Goal: Information Seeking & Learning: Stay updated

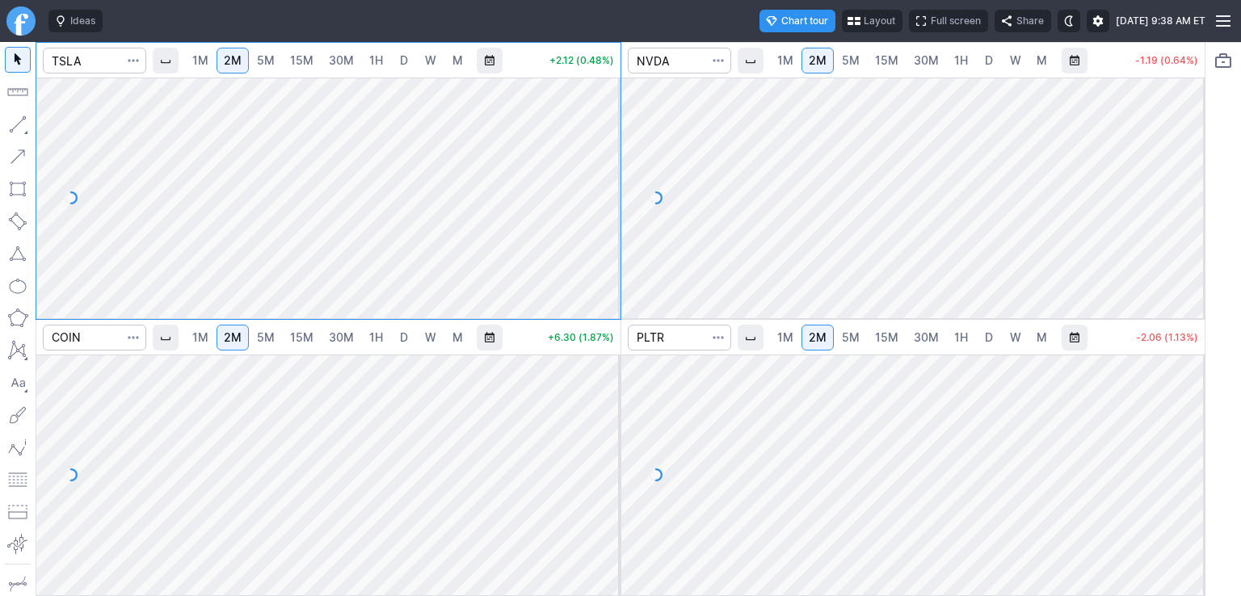
drag, startPoint x: 611, startPoint y: 122, endPoint x: 601, endPoint y: 200, distance: 79.0
click at [601, 200] on div at bounding box center [603, 194] width 34 height 200
click at [1190, 158] on div at bounding box center [913, 198] width 584 height 241
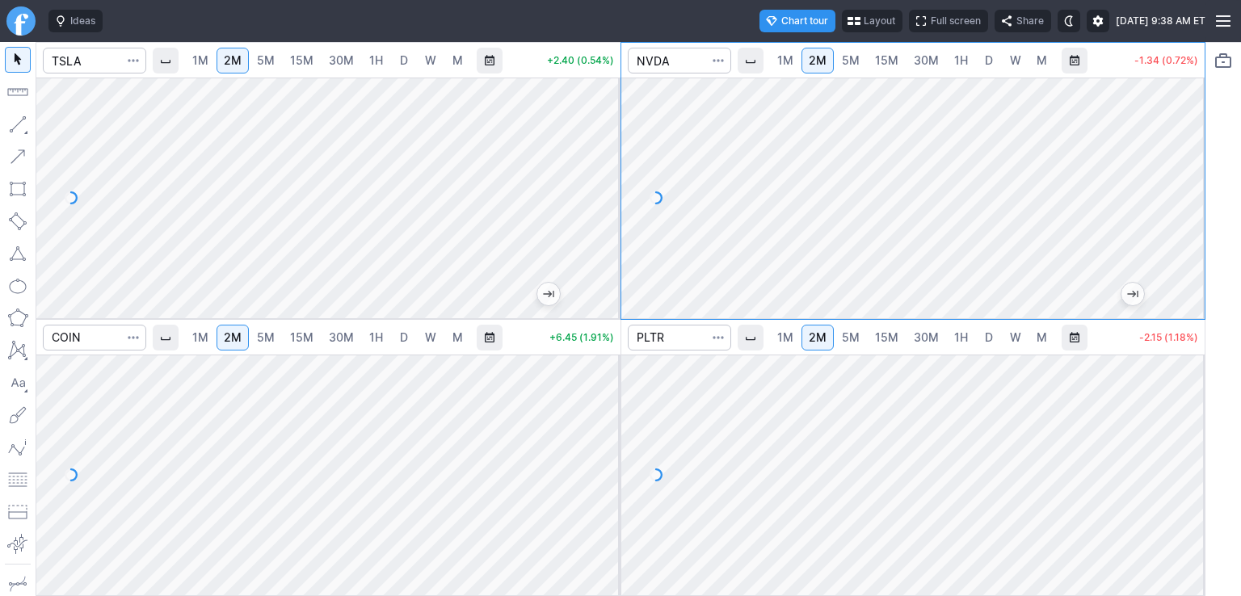
drag, startPoint x: 1189, startPoint y: 127, endPoint x: 1182, endPoint y: 209, distance: 82.7
click at [1182, 209] on div at bounding box center [1187, 194] width 34 height 200
drag, startPoint x: 606, startPoint y: 387, endPoint x: 605, endPoint y: 408, distance: 21.0
click at [605, 408] on div at bounding box center [603, 471] width 34 height 200
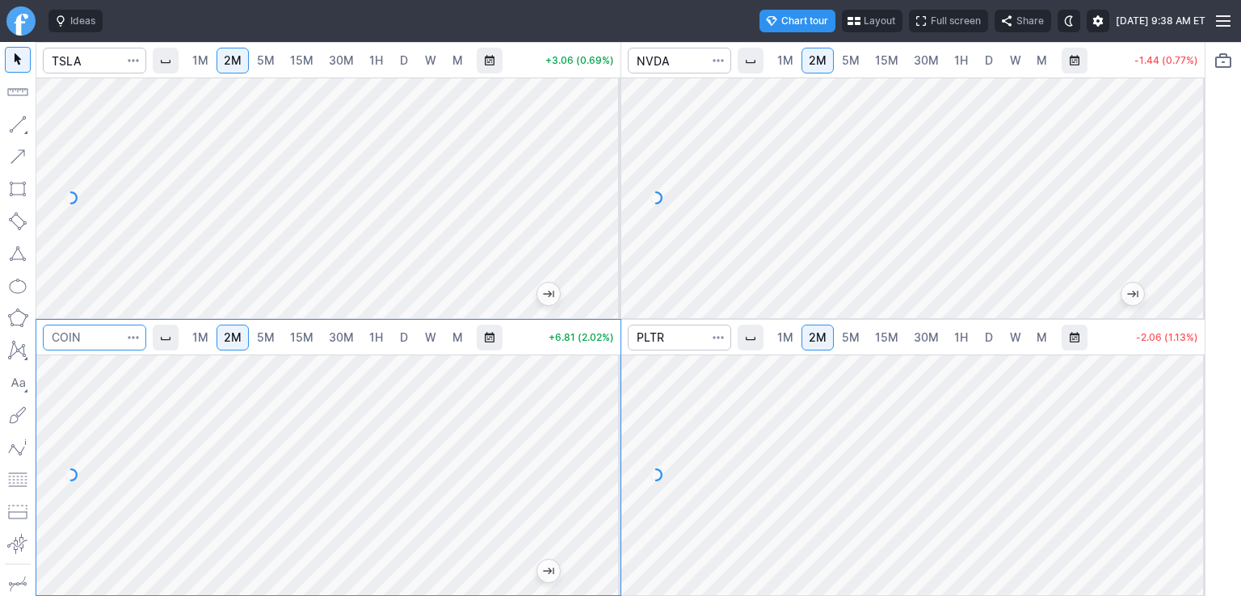
click at [100, 343] on input "Search" at bounding box center [94, 338] width 103 height 26
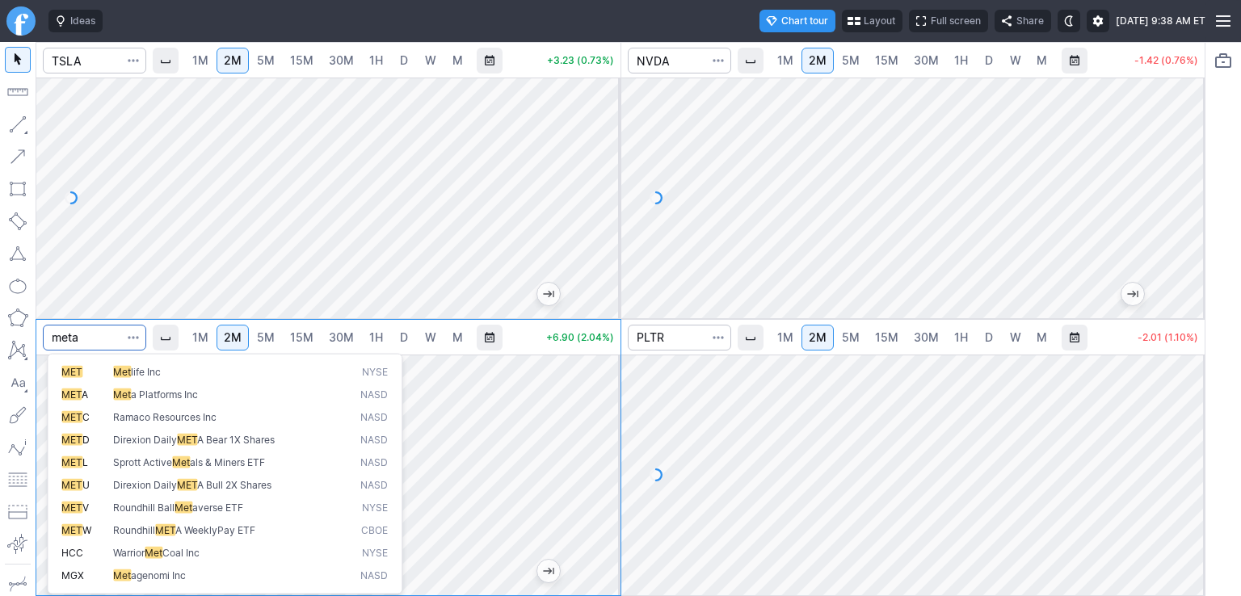
type input "meta"
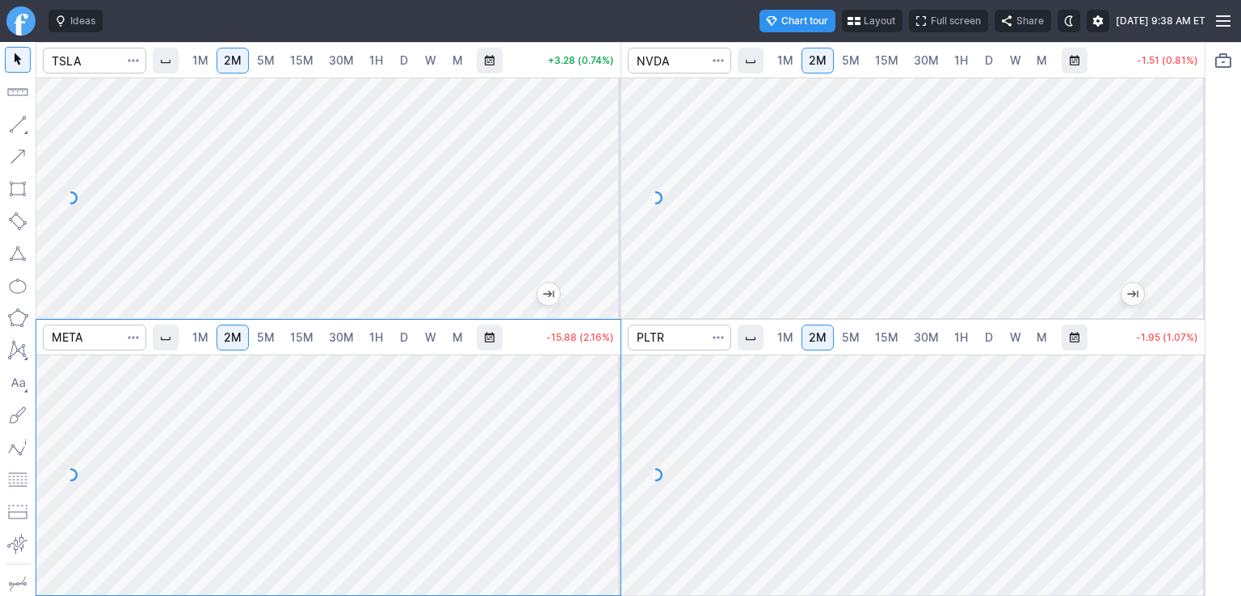
drag, startPoint x: 613, startPoint y: 394, endPoint x: 610, endPoint y: 428, distance: 34.1
click at [610, 428] on div at bounding box center [603, 471] width 34 height 200
drag, startPoint x: 600, startPoint y: 453, endPoint x: 605, endPoint y: 419, distance: 34.3
click at [605, 419] on div at bounding box center [603, 471] width 34 height 200
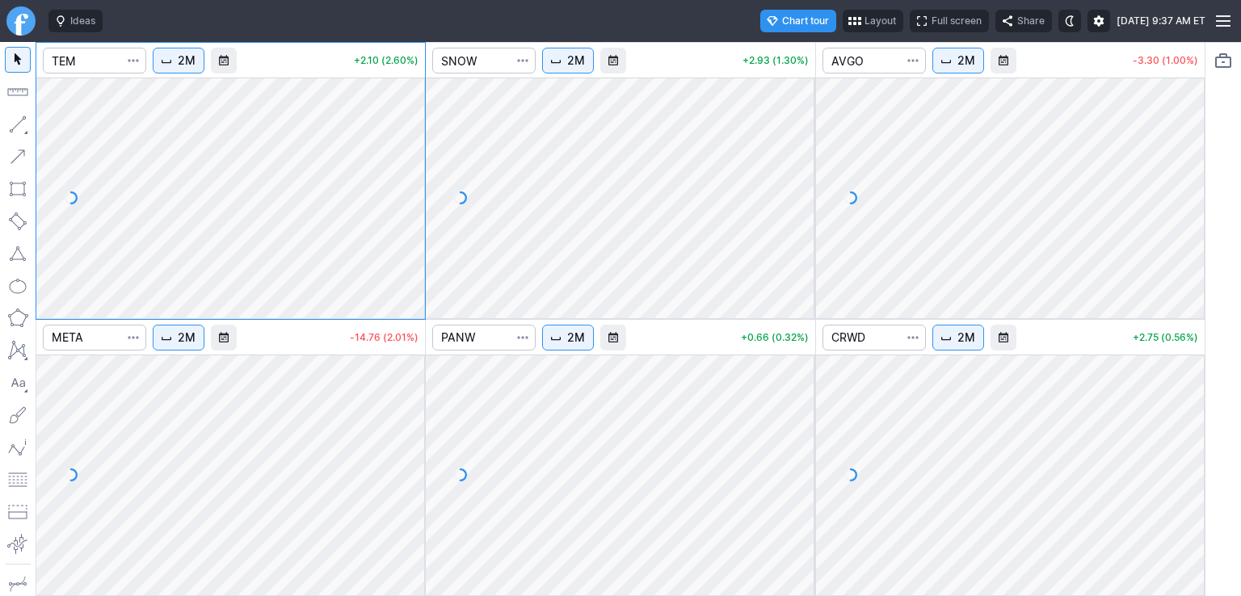
drag, startPoint x: 422, startPoint y: 113, endPoint x: 407, endPoint y: 195, distance: 83.7
click at [407, 195] on div at bounding box center [408, 194] width 34 height 200
drag, startPoint x: 805, startPoint y: 114, endPoint x: 795, endPoint y: 211, distance: 97.4
click at [795, 211] on div at bounding box center [798, 194] width 34 height 200
drag, startPoint x: 796, startPoint y: 430, endPoint x: 800, endPoint y: 485, distance: 55.8
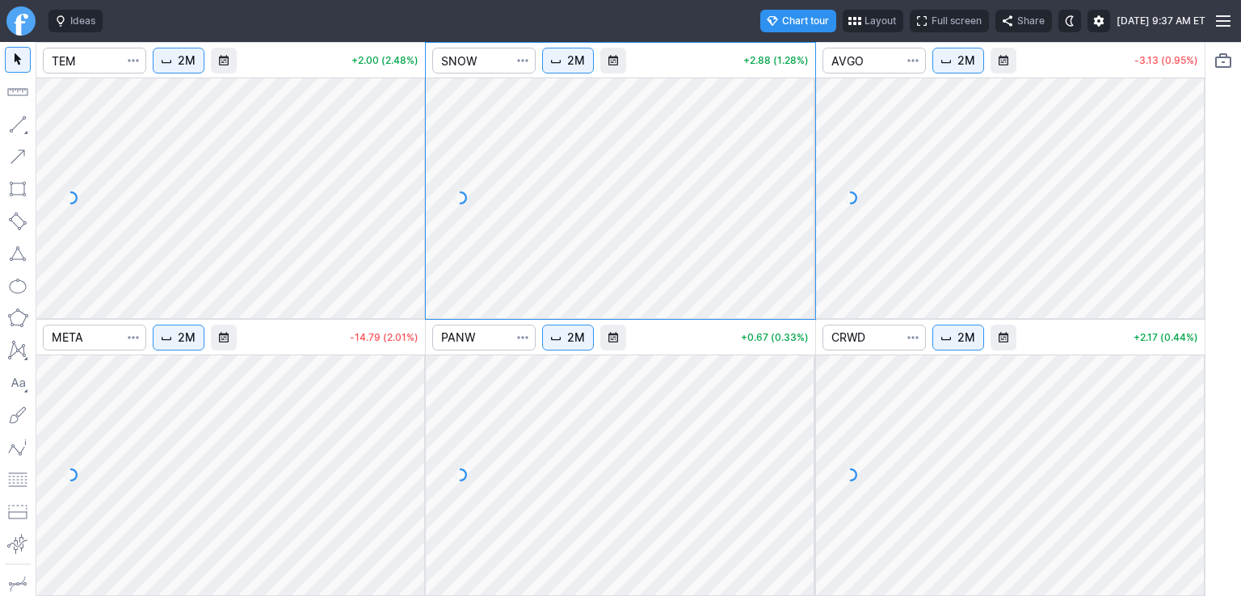
click at [800, 489] on div at bounding box center [798, 471] width 34 height 200
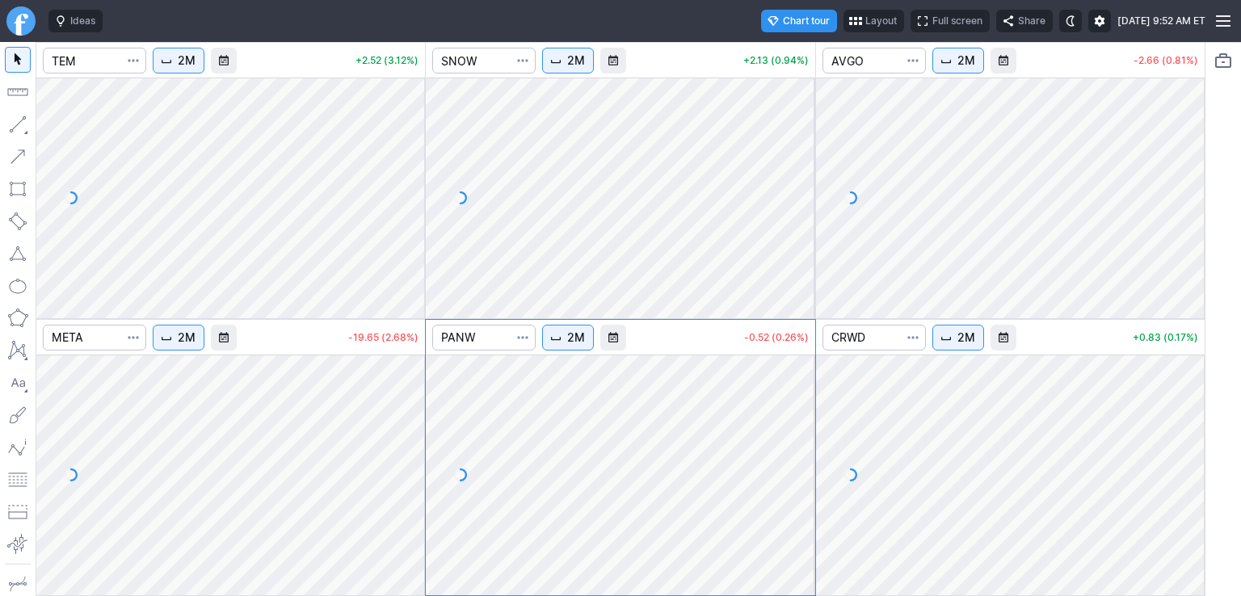
drag, startPoint x: 413, startPoint y: 384, endPoint x: 414, endPoint y: 421, distance: 37.2
click at [414, 421] on div at bounding box center [408, 471] width 34 height 200
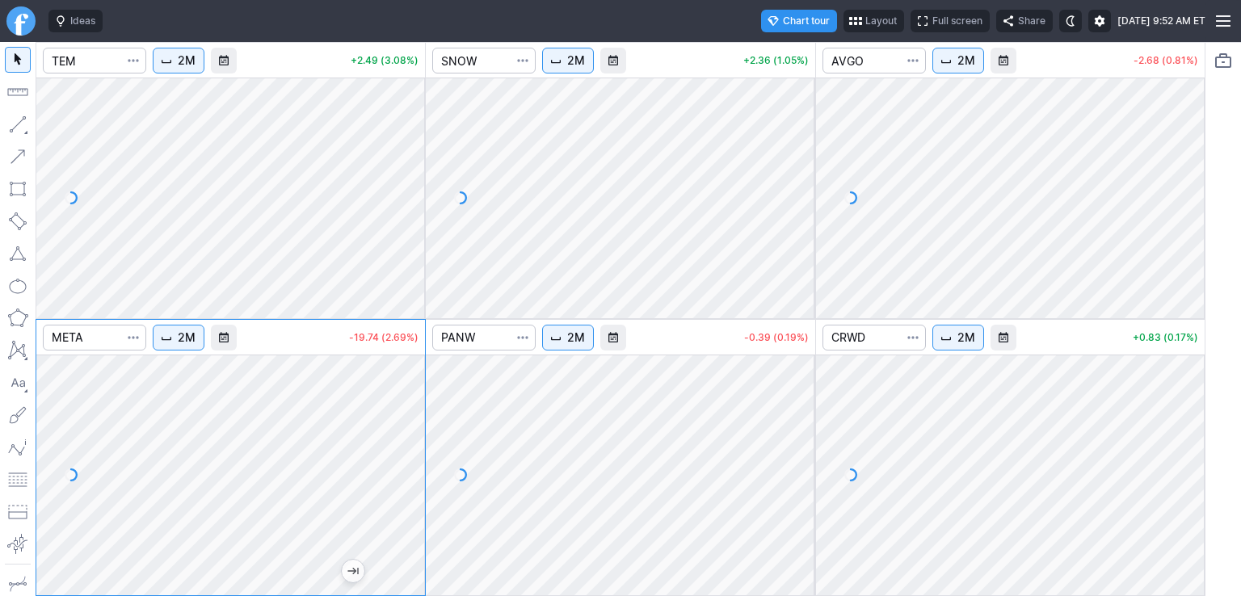
drag, startPoint x: 406, startPoint y: 477, endPoint x: 420, endPoint y: 443, distance: 36.9
click at [420, 443] on div at bounding box center [408, 471] width 34 height 200
drag, startPoint x: 1180, startPoint y: 131, endPoint x: 1186, endPoint y: 214, distance: 83.4
click at [1186, 214] on div at bounding box center [1187, 194] width 34 height 200
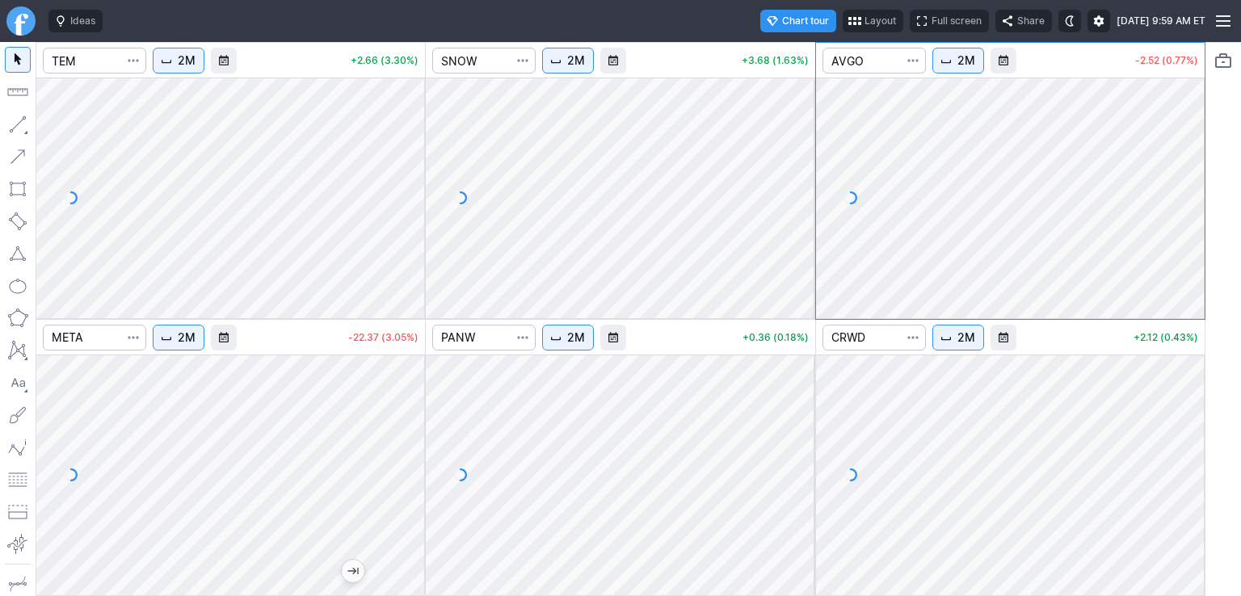
drag, startPoint x: 1186, startPoint y: 414, endPoint x: 1180, endPoint y: 513, distance: 98.7
click at [1180, 513] on div at bounding box center [1187, 471] width 34 height 200
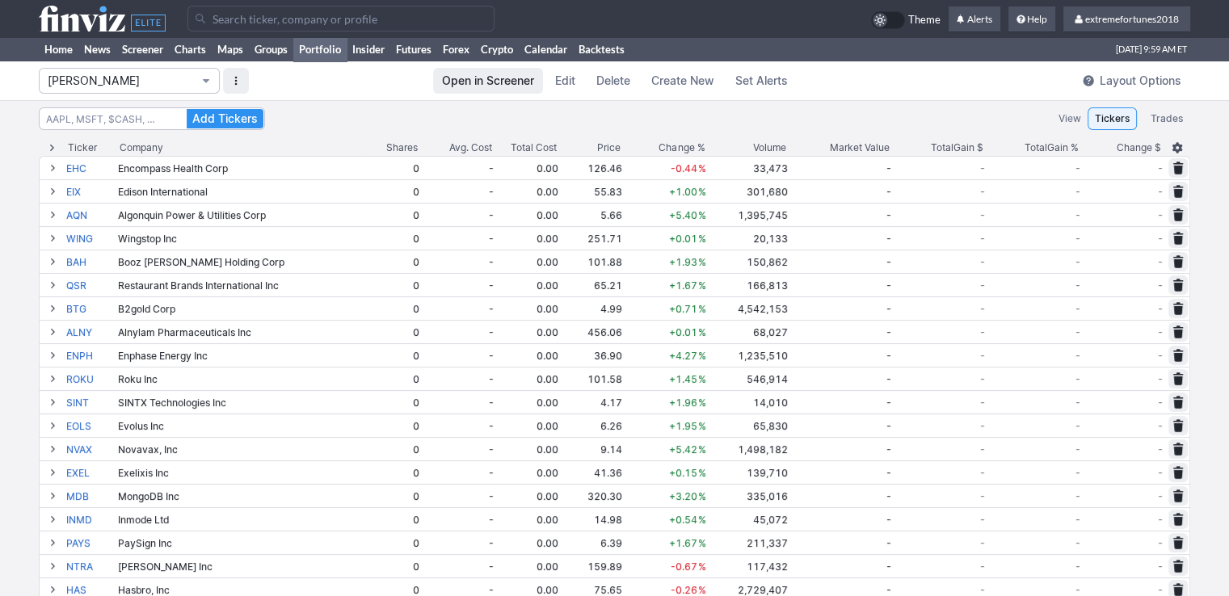
click at [79, 81] on span "Isabel_Watch" at bounding box center [121, 81] width 147 height 16
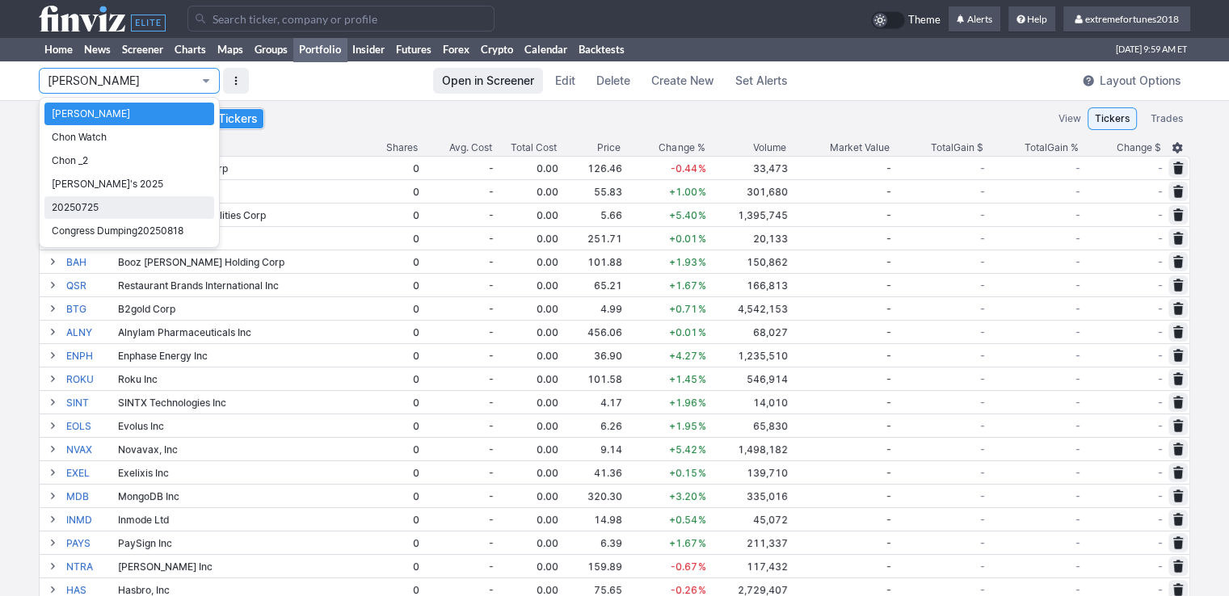
click at [82, 211] on span "20250725" at bounding box center [129, 208] width 155 height 16
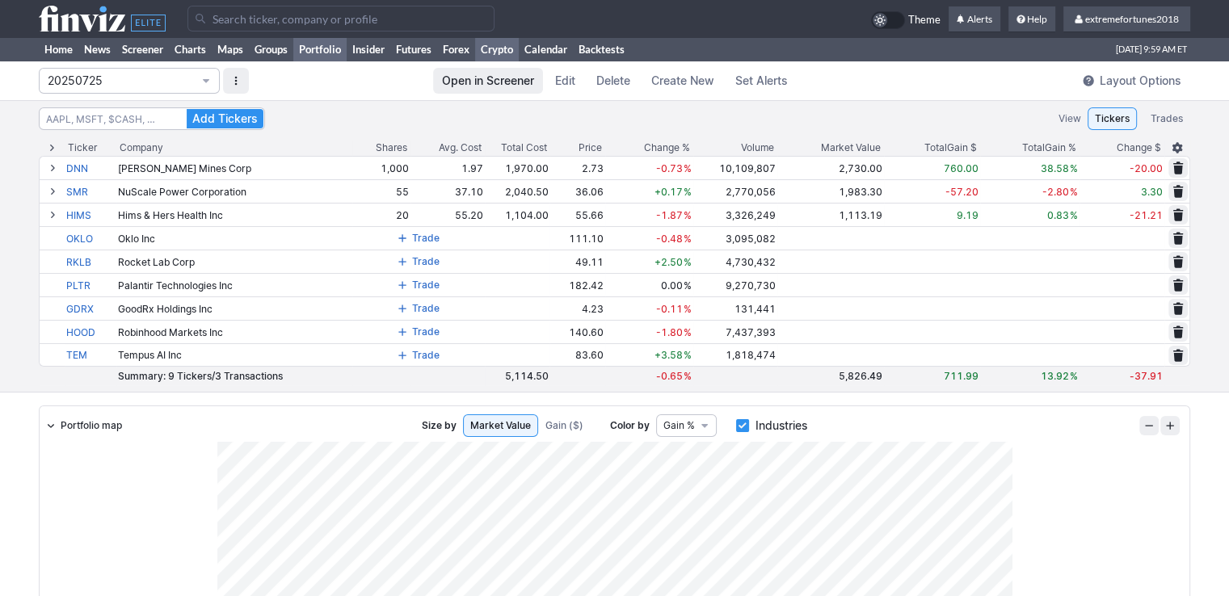
click at [507, 52] on link "Crypto" at bounding box center [497, 49] width 44 height 24
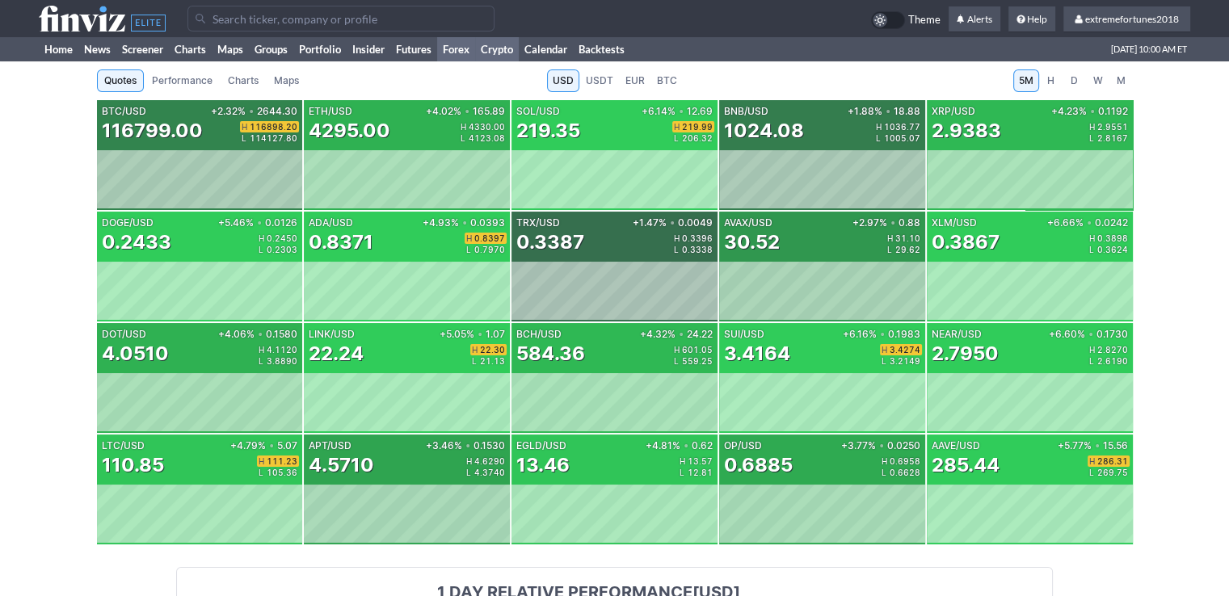
click at [457, 53] on link "Forex" at bounding box center [456, 49] width 38 height 24
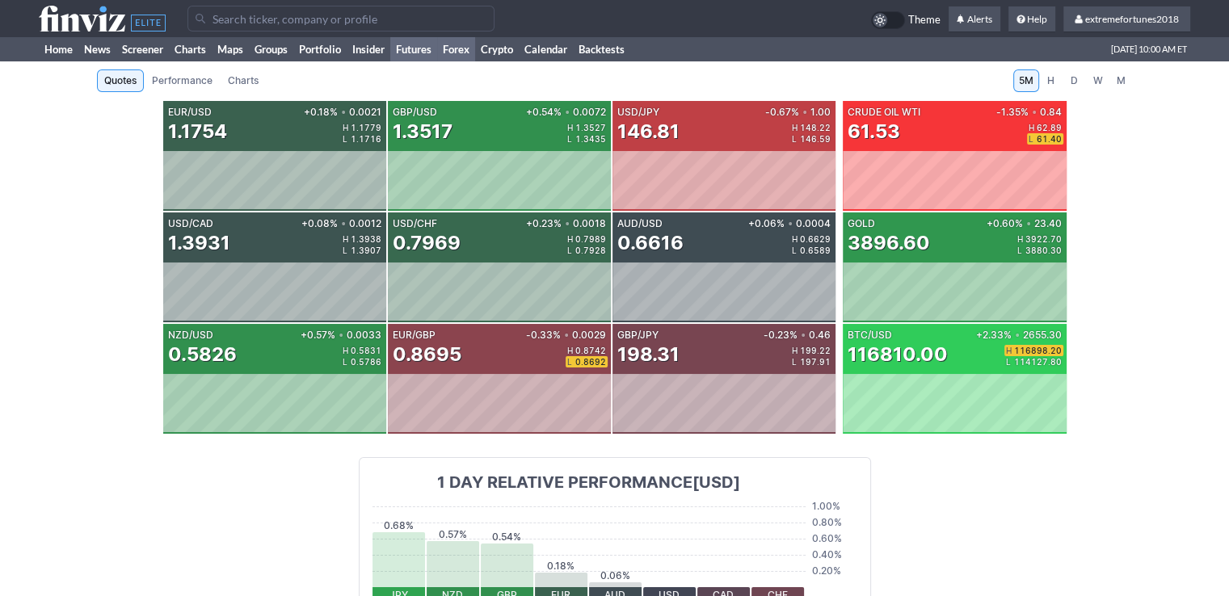
click at [418, 52] on link "Futures" at bounding box center [413, 49] width 47 height 24
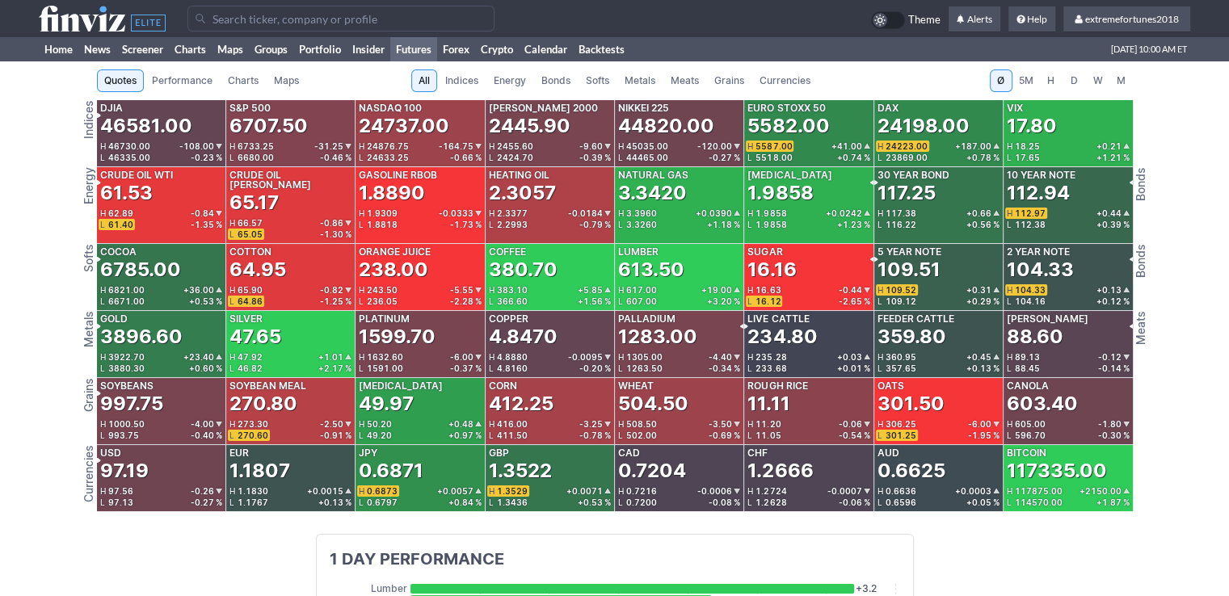
click at [635, 82] on span "Metals" at bounding box center [639, 81] width 31 height 16
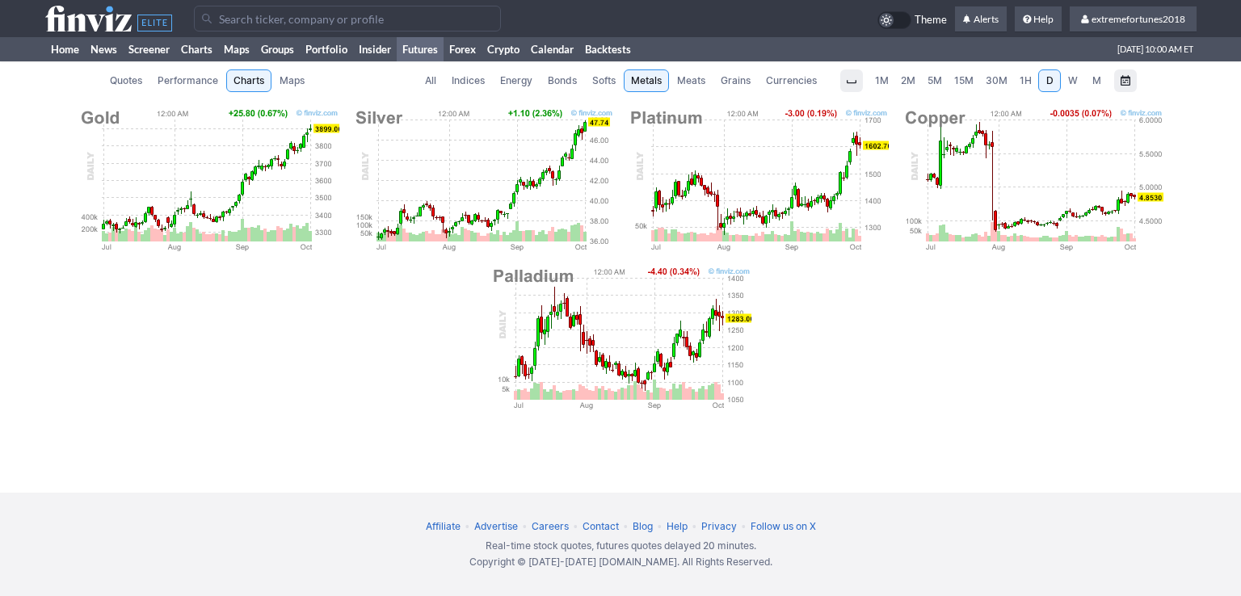
click at [551, 162] on img at bounding box center [483, 179] width 262 height 145
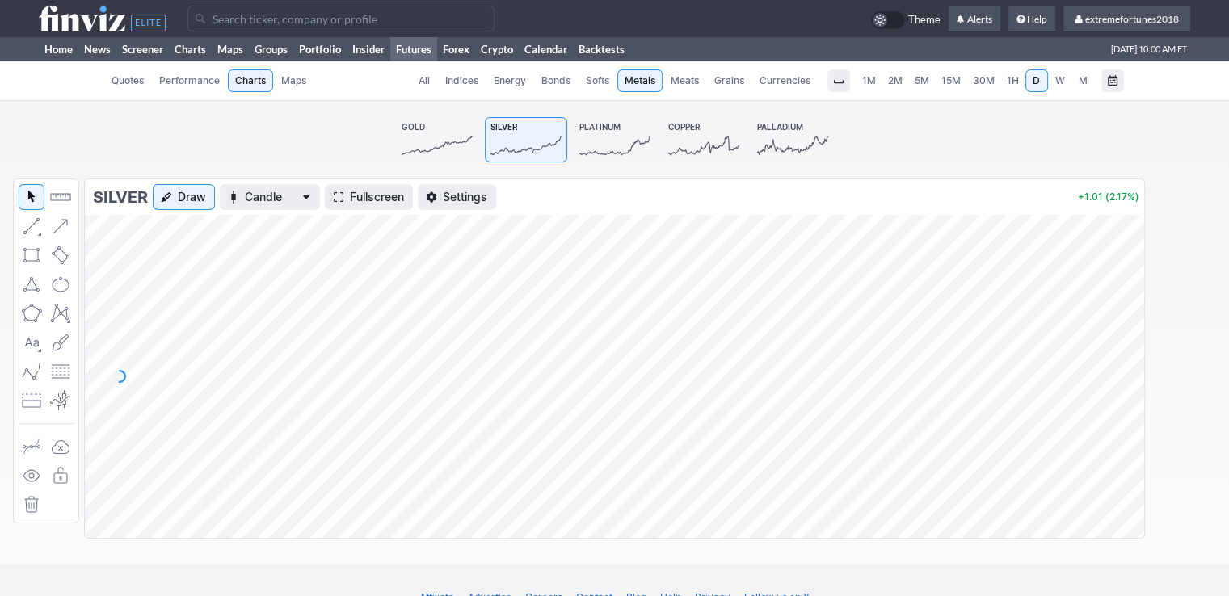
click at [1009, 82] on span "1H" at bounding box center [1013, 80] width 12 height 12
click at [409, 137] on icon at bounding box center [436, 145] width 71 height 23
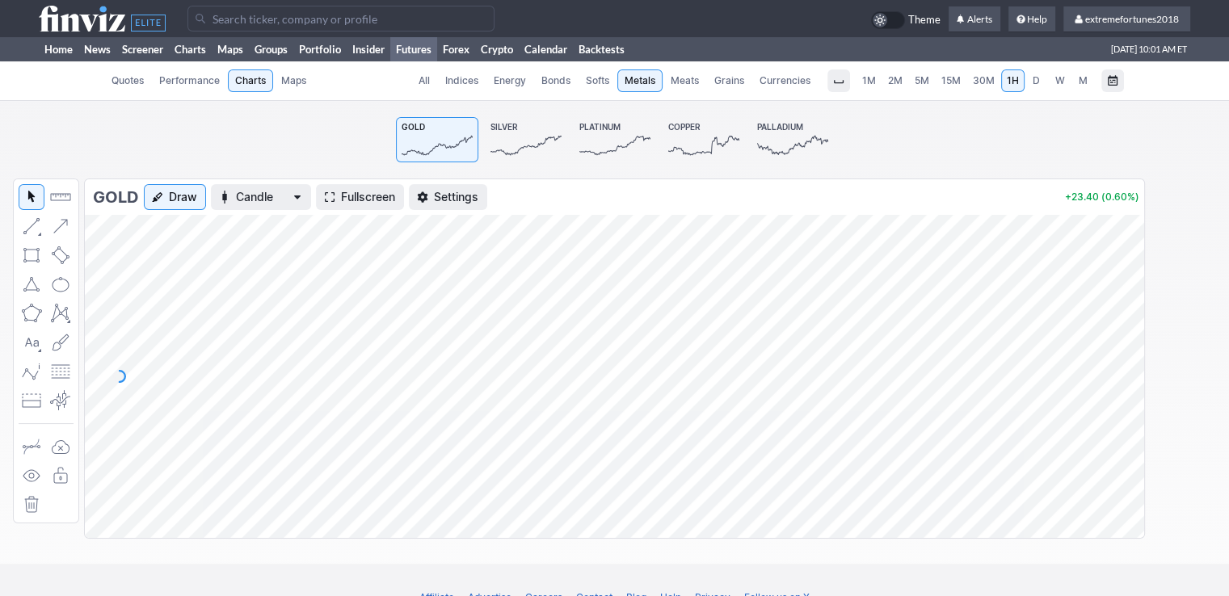
click at [612, 147] on icon at bounding box center [614, 145] width 71 height 23
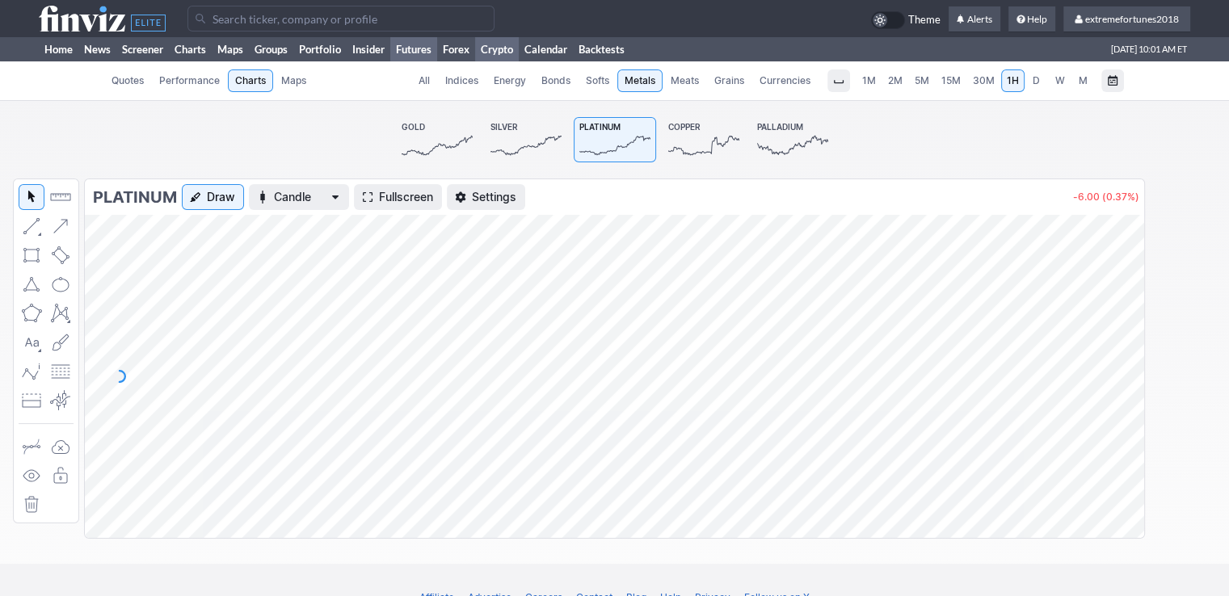
click at [509, 50] on link "Crypto" at bounding box center [497, 49] width 44 height 24
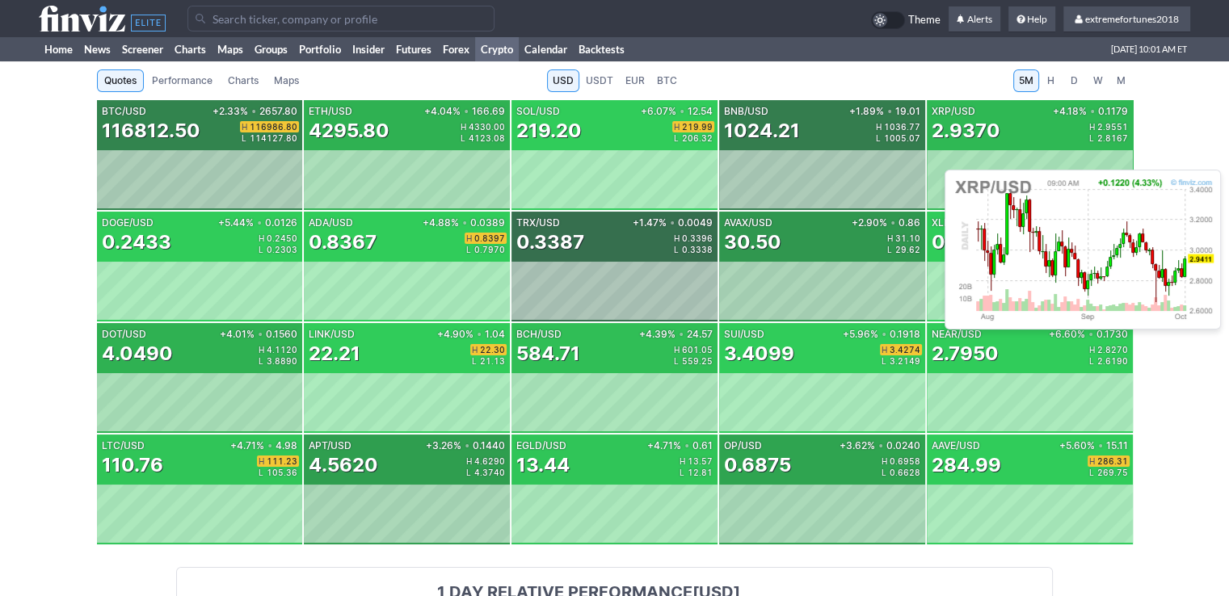
click at [998, 149] on div "XRP/USD +4.18% • 0.1179 2.9370 H 2.9551 L 2.8167" at bounding box center [1030, 125] width 206 height 50
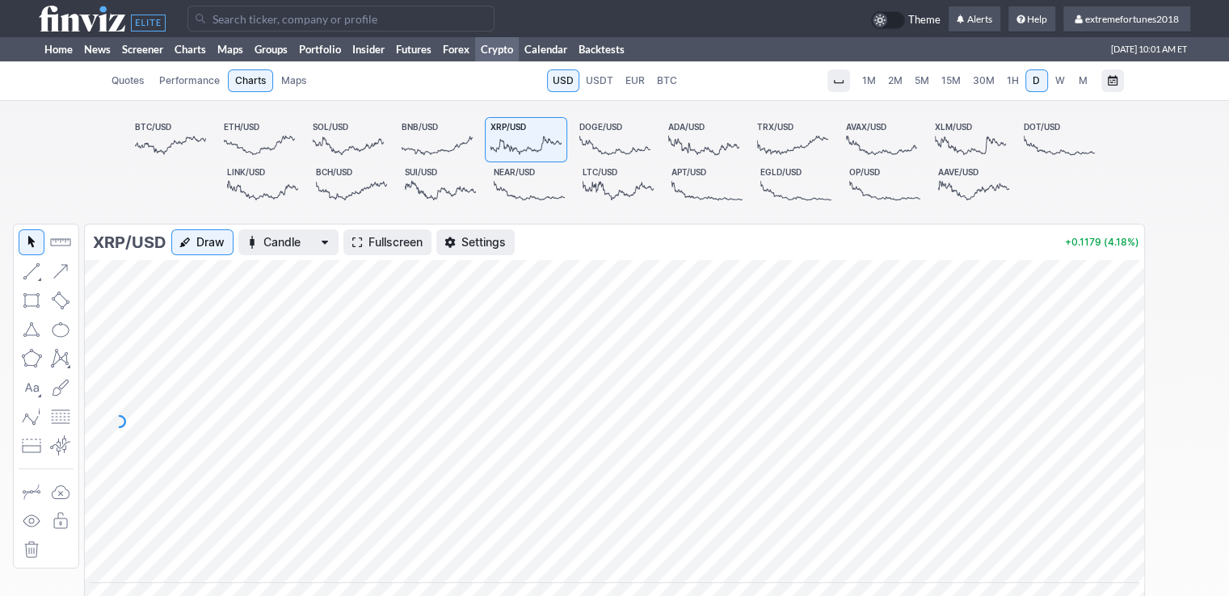
click at [1016, 82] on span "1H" at bounding box center [1013, 80] width 12 height 12
click at [63, 44] on link "Home" at bounding box center [59, 49] width 40 height 24
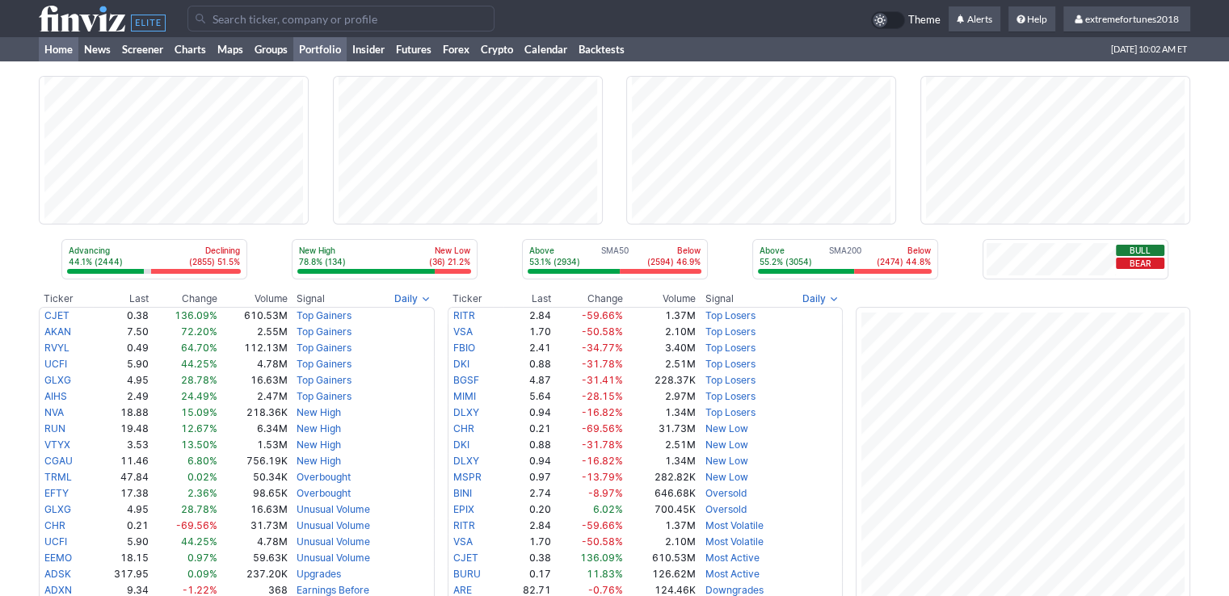
click at [327, 51] on link "Portfolio" at bounding box center [319, 49] width 53 height 24
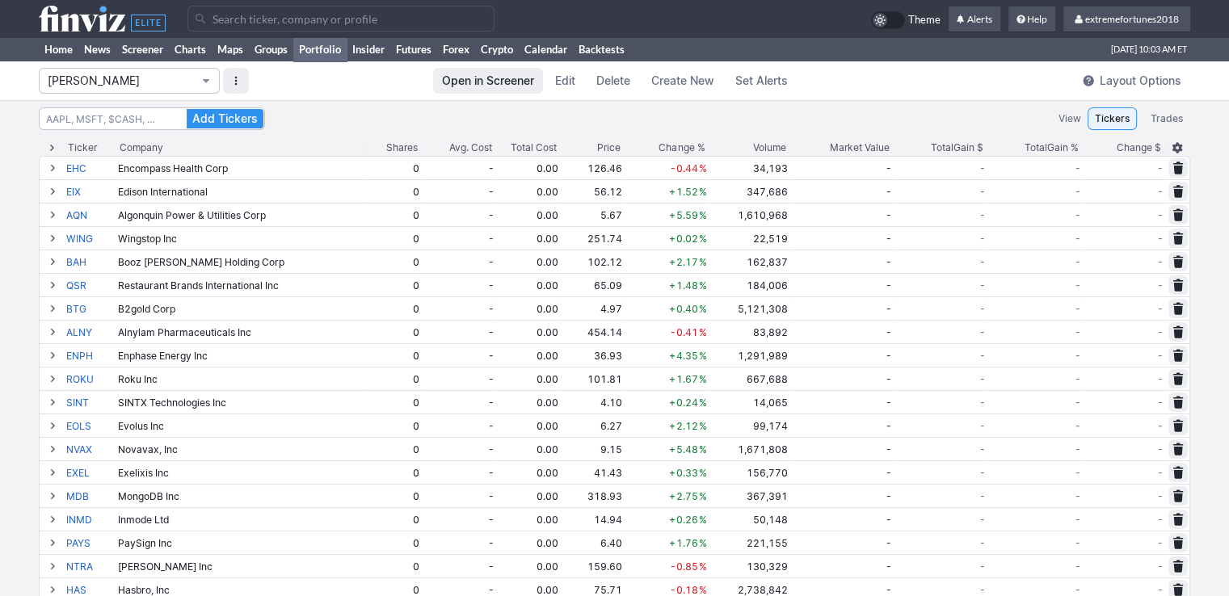
click at [144, 78] on span "[PERSON_NAME]" at bounding box center [121, 81] width 147 height 16
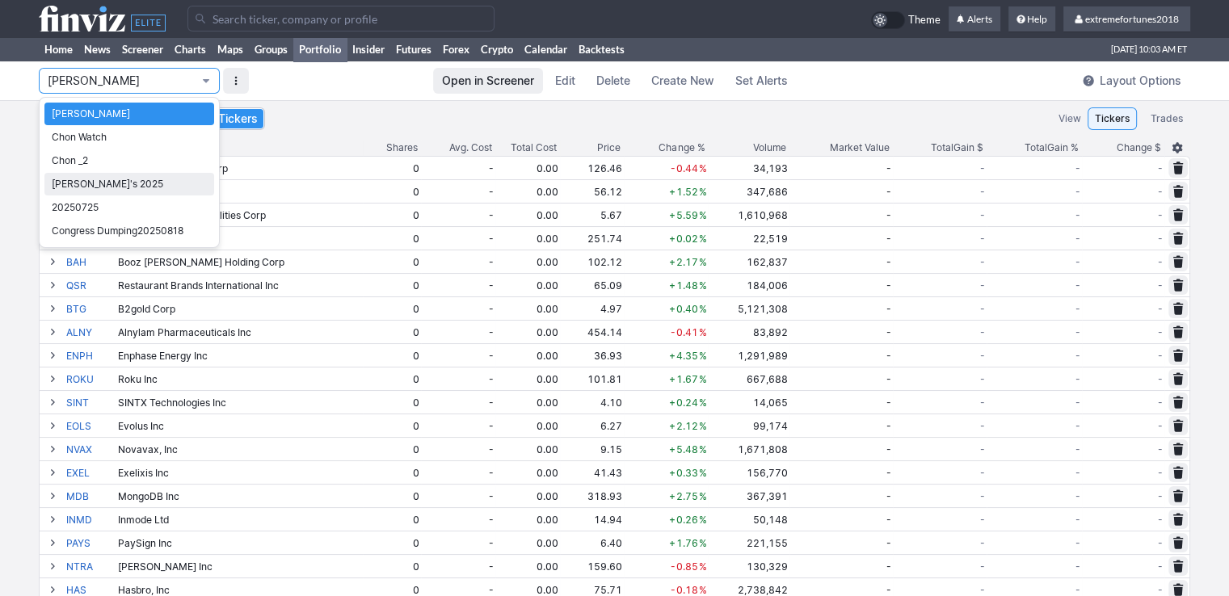
click at [92, 184] on span "Nancy's 2025" at bounding box center [129, 184] width 155 height 16
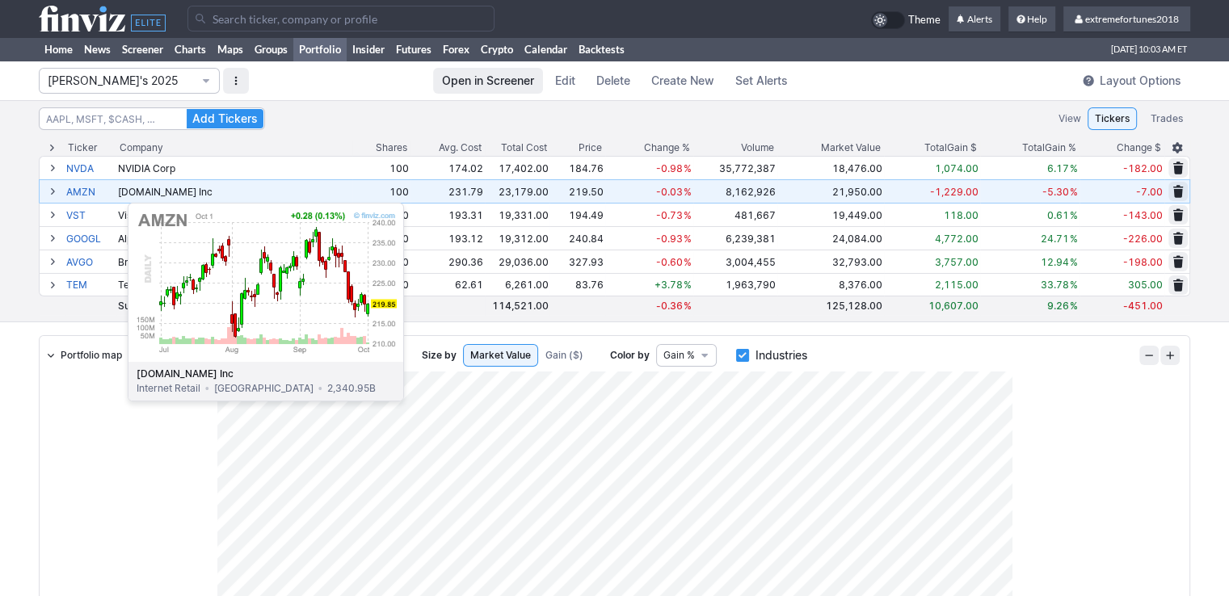
click at [87, 195] on link "AMZN" at bounding box center [90, 191] width 48 height 23
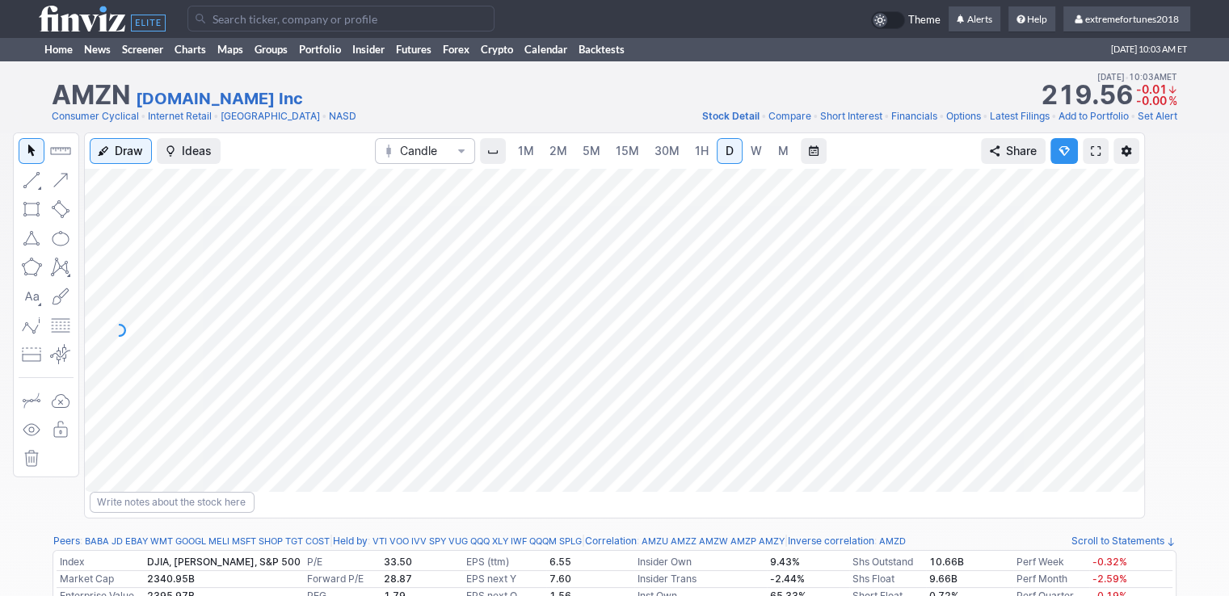
drag, startPoint x: 1132, startPoint y: 236, endPoint x: 1122, endPoint y: 304, distance: 68.5
click at [1124, 302] on div at bounding box center [1127, 326] width 34 height 283
click at [756, 150] on span "W" at bounding box center [755, 151] width 11 height 14
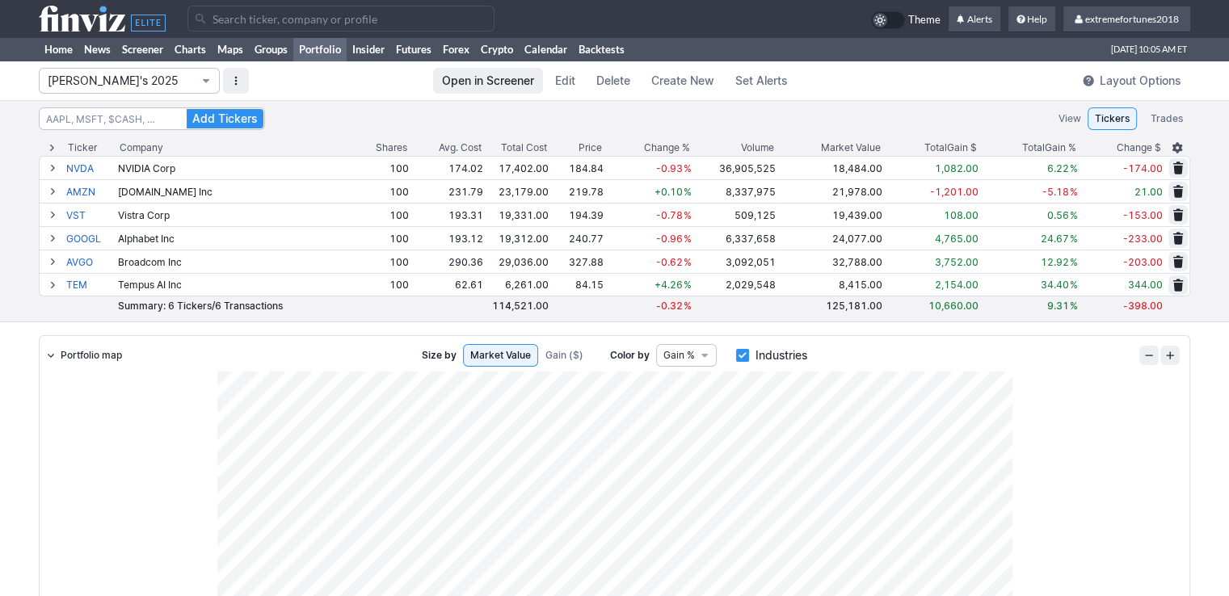
click at [139, 81] on span "[PERSON_NAME]'s 2025" at bounding box center [121, 81] width 147 height 16
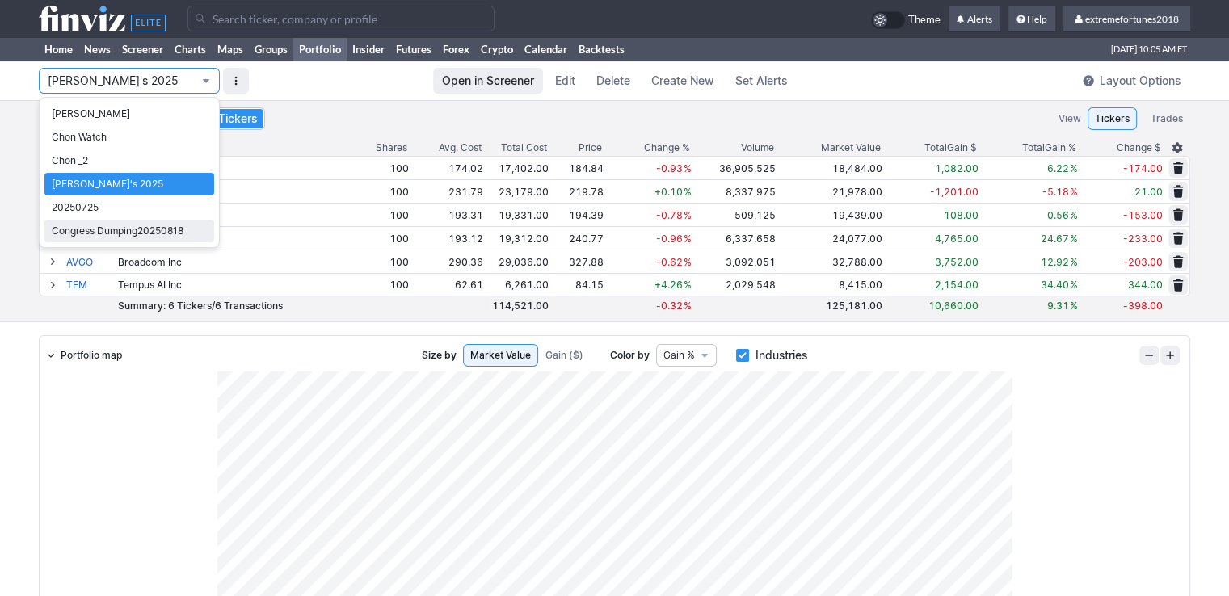
click at [124, 233] on span "Congress Dumping20250818" at bounding box center [129, 231] width 155 height 16
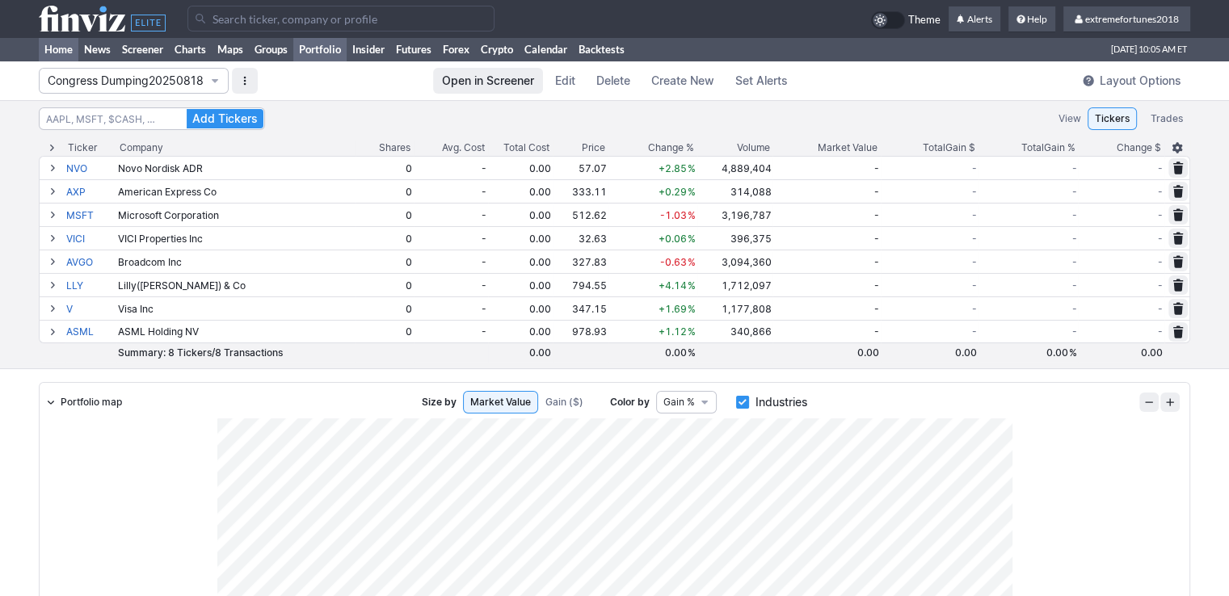
click at [54, 51] on link "Home" at bounding box center [59, 49] width 40 height 24
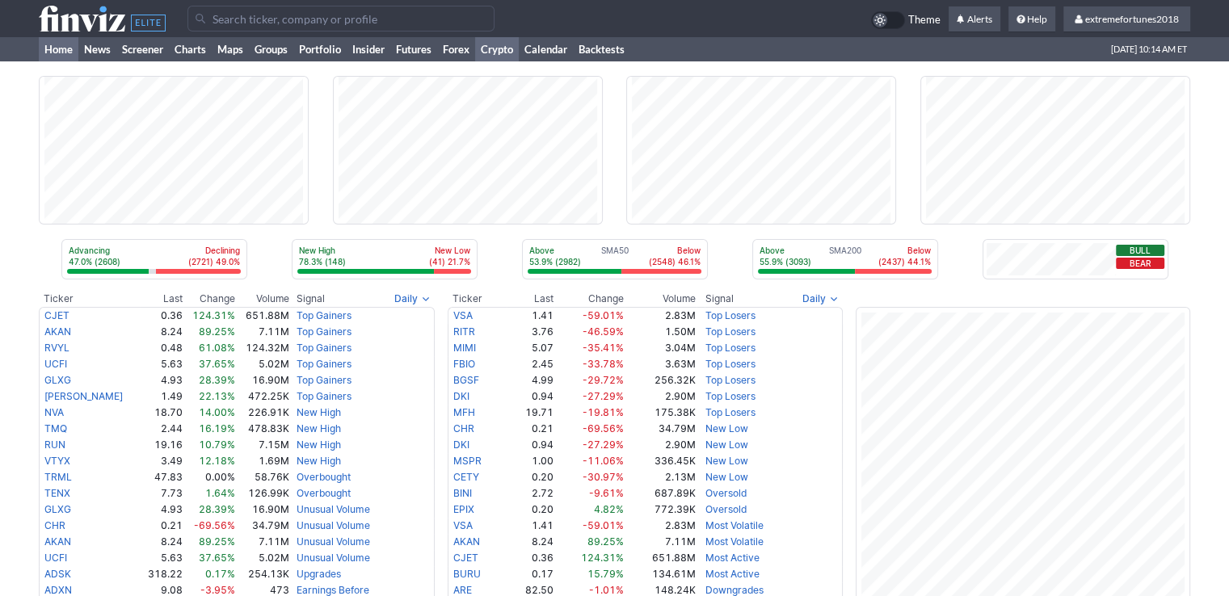
click at [501, 48] on link "Crypto" at bounding box center [497, 49] width 44 height 24
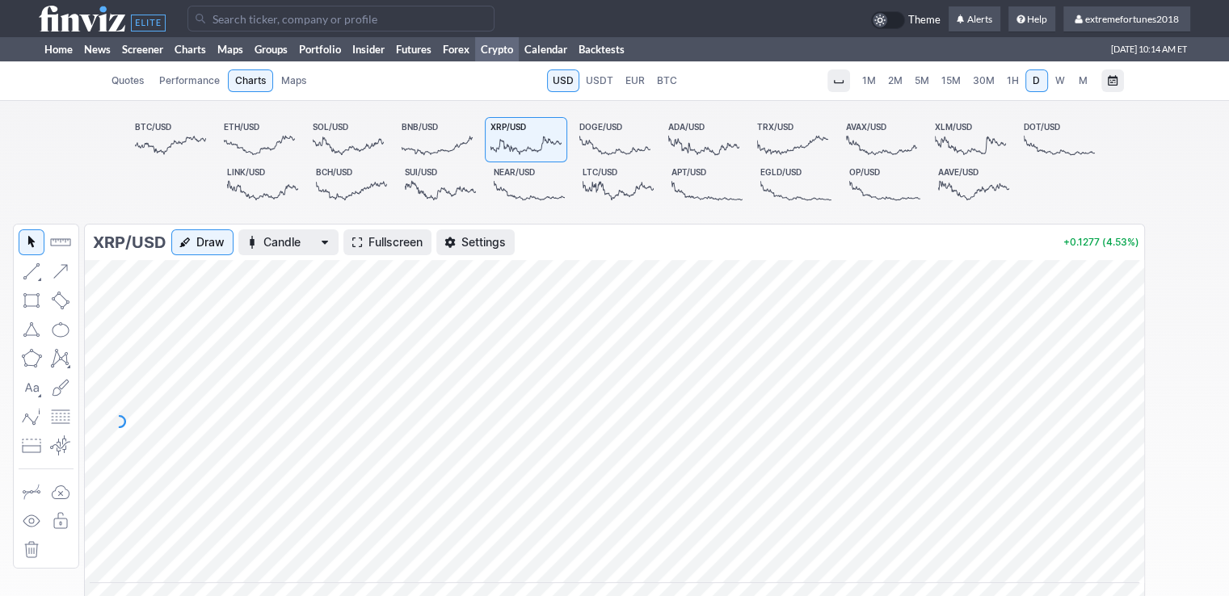
click at [1018, 82] on link "1H" at bounding box center [1012, 80] width 23 height 23
drag, startPoint x: 1120, startPoint y: 372, endPoint x: 1125, endPoint y: 390, distance: 18.4
click at [1125, 390] on div at bounding box center [1127, 417] width 34 height 283
click at [918, 82] on span "5M" at bounding box center [921, 80] width 15 height 12
click at [889, 82] on span "2M" at bounding box center [895, 80] width 15 height 12
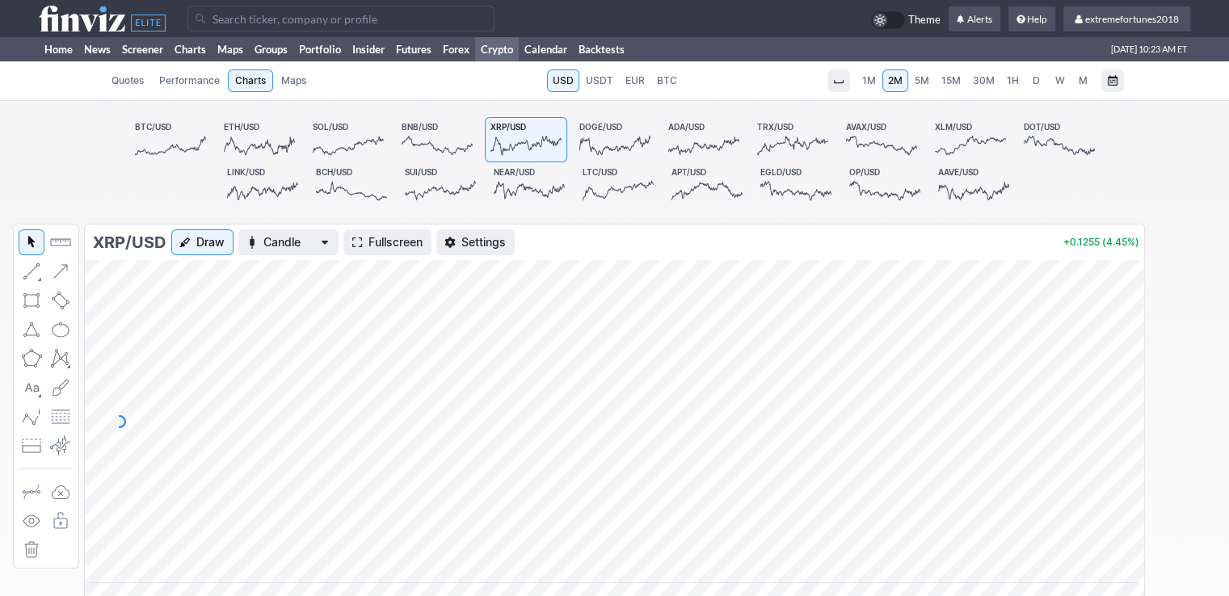
click at [871, 82] on span "1M" at bounding box center [869, 80] width 14 height 12
click at [915, 80] on span "5M" at bounding box center [921, 80] width 15 height 12
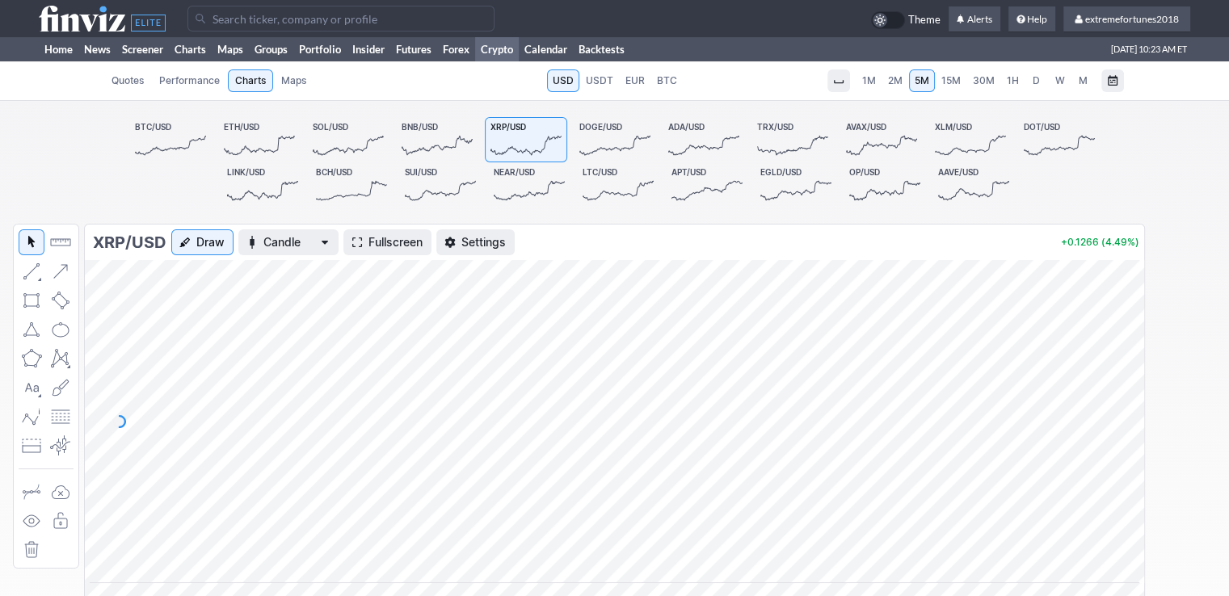
click at [955, 82] on span "15M" at bounding box center [950, 80] width 19 height 12
click at [1021, 82] on link "1H" at bounding box center [1012, 80] width 23 height 23
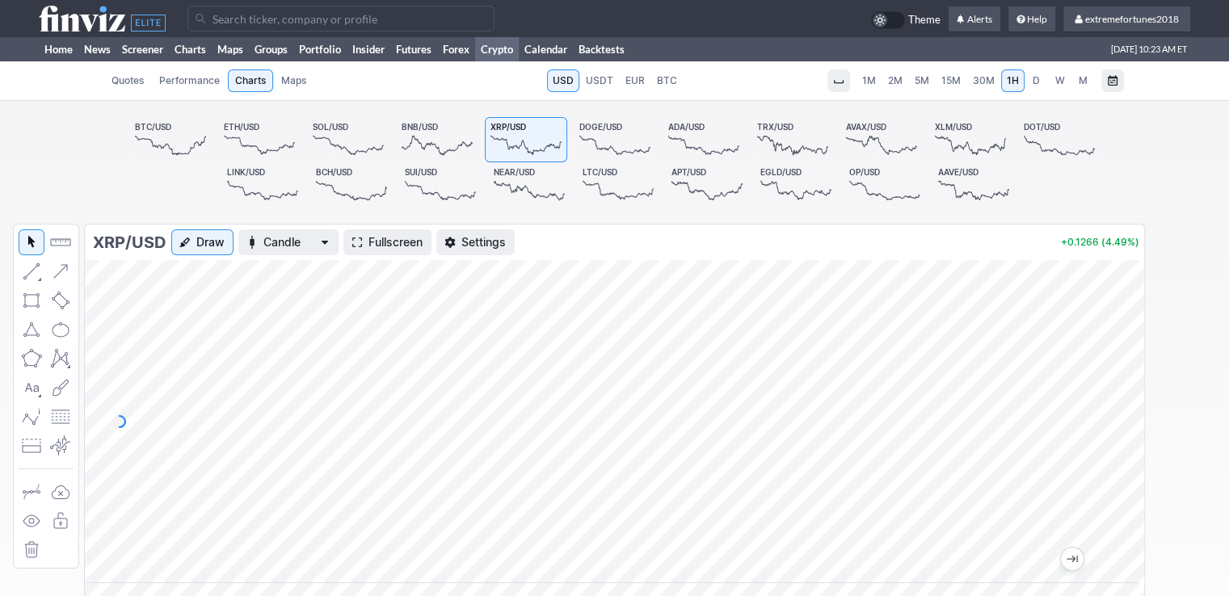
drag, startPoint x: 1116, startPoint y: 380, endPoint x: 1122, endPoint y: 368, distance: 14.1
click at [1122, 368] on div at bounding box center [1127, 417] width 34 height 283
click at [281, 21] on input "Search" at bounding box center [340, 19] width 307 height 26
drag, startPoint x: 1124, startPoint y: 452, endPoint x: 1124, endPoint y: 469, distance: 17.8
click at [1124, 469] on div at bounding box center [1127, 417] width 34 height 283
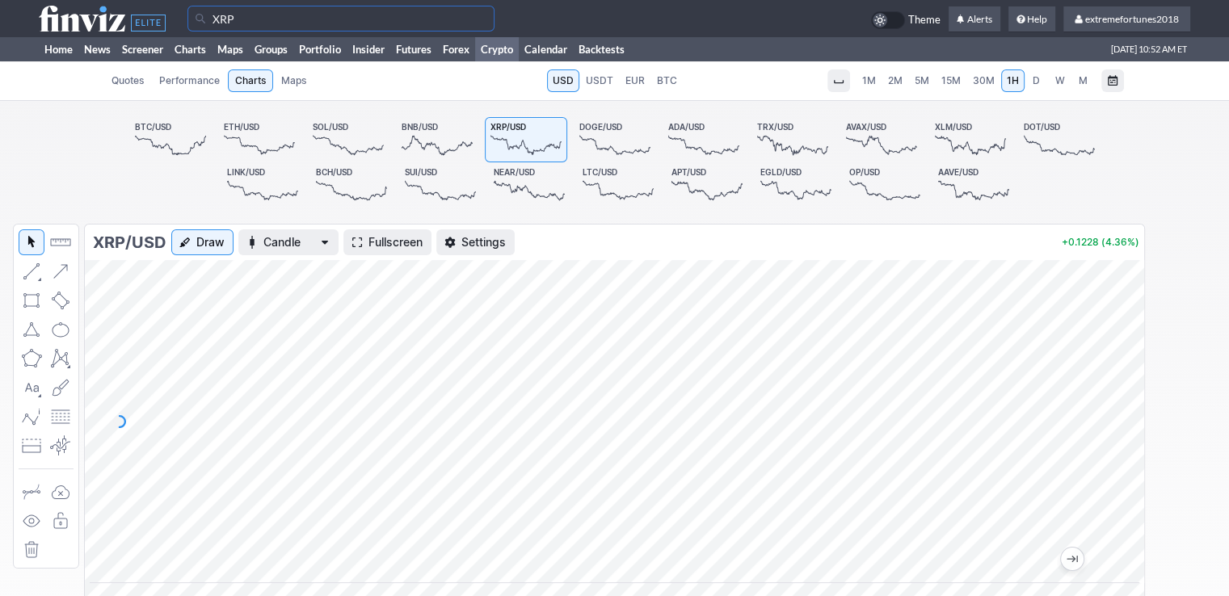
click at [267, 23] on input "XRP" at bounding box center [340, 19] width 307 height 26
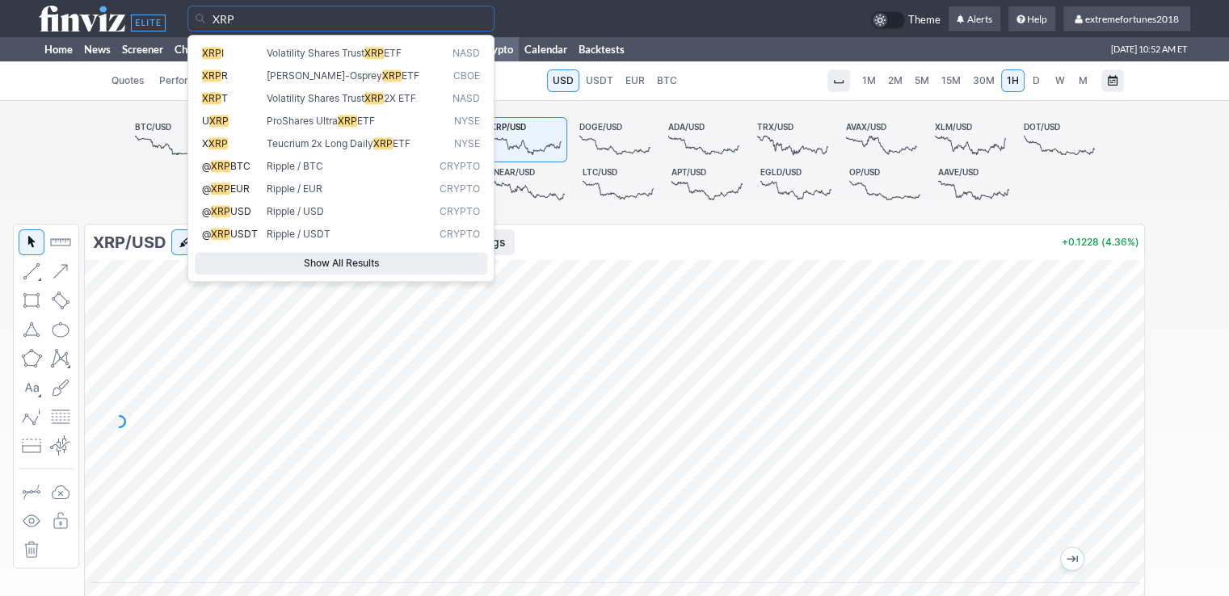
drag, startPoint x: 267, startPoint y: 23, endPoint x: 130, endPoint y: 15, distance: 137.6
click at [130, 15] on tr "XRP Theme Alerts Help" at bounding box center [614, 18] width 1151 height 37
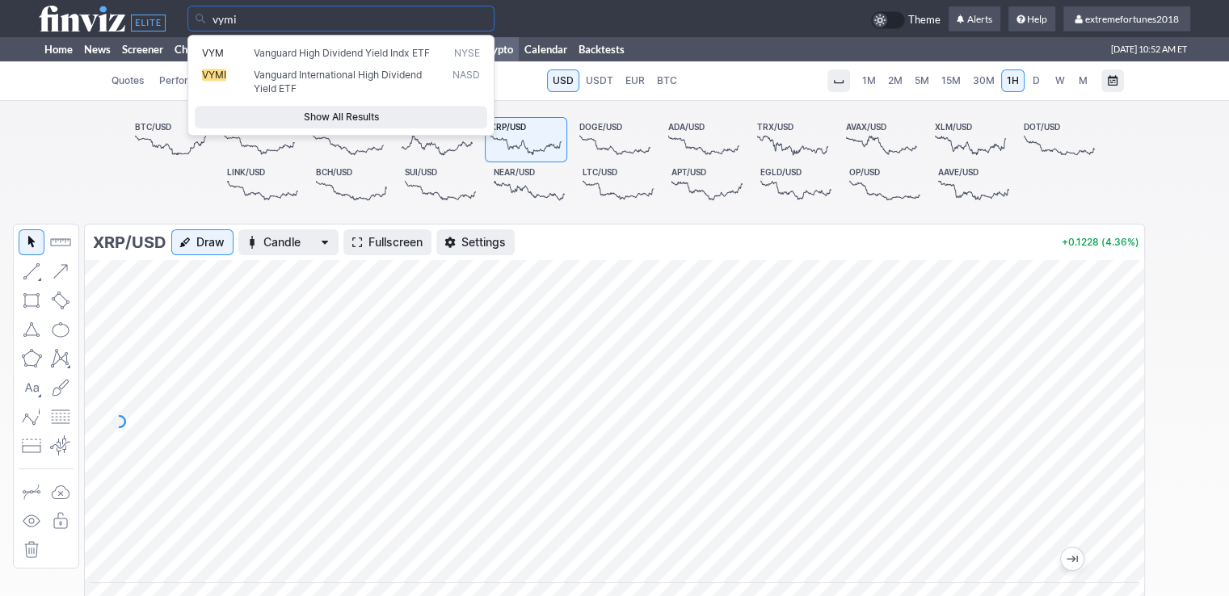
type input "vymi"
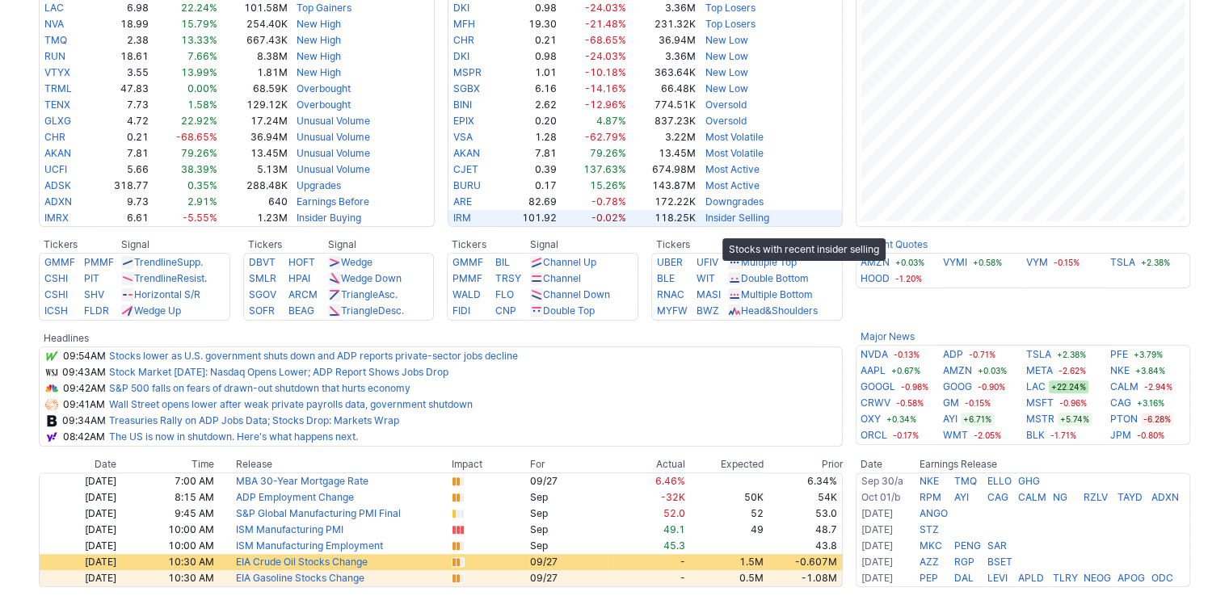
scroll to position [404, 0]
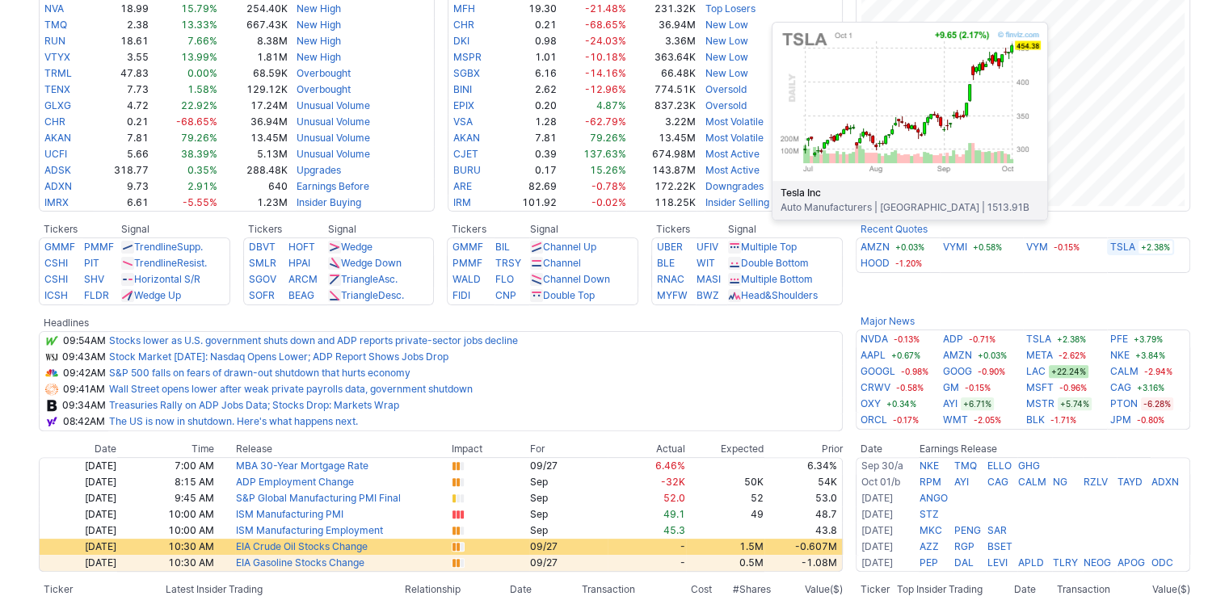
click at [1118, 244] on link "TSLA" at bounding box center [1122, 247] width 25 height 16
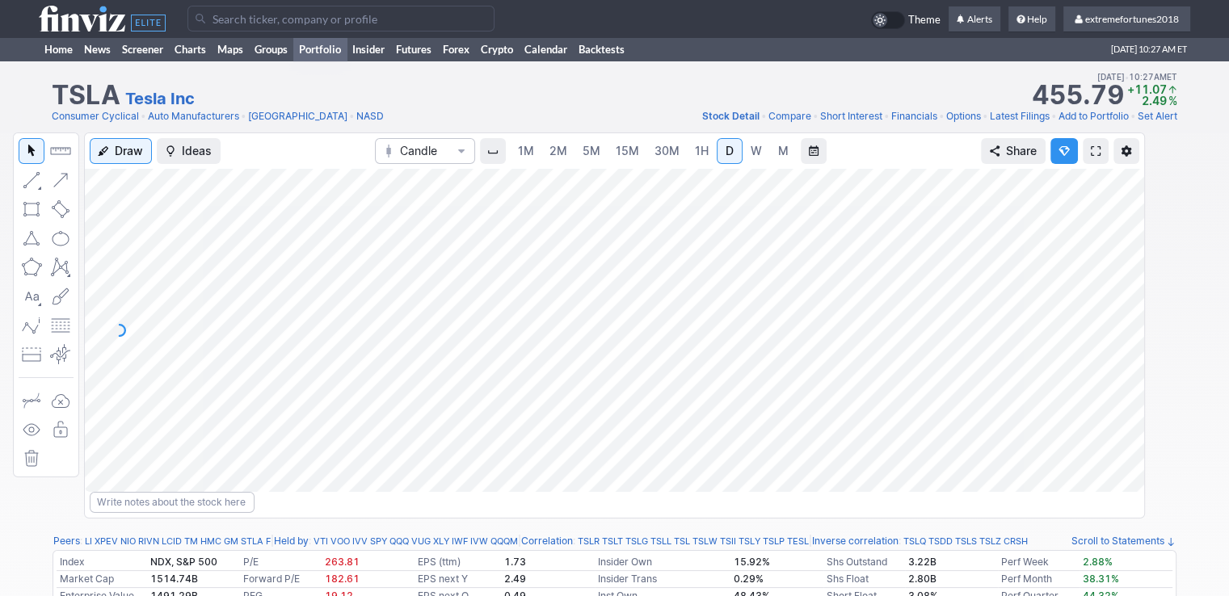
click at [314, 48] on link "Portfolio" at bounding box center [319, 49] width 53 height 24
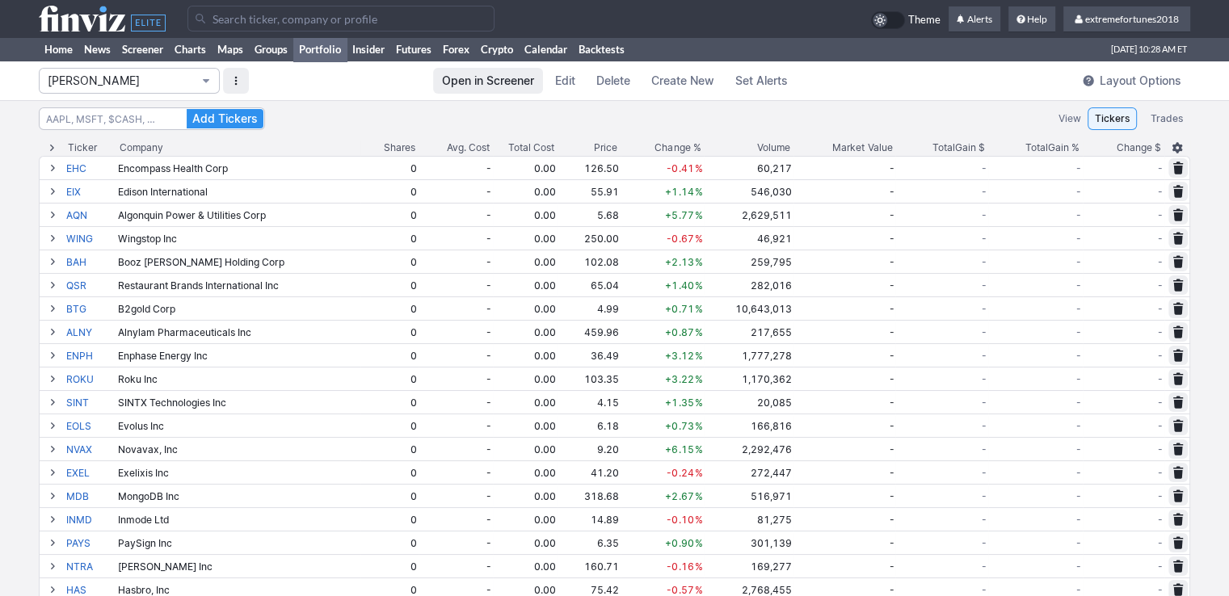
click at [106, 82] on span "[PERSON_NAME]" at bounding box center [121, 81] width 147 height 16
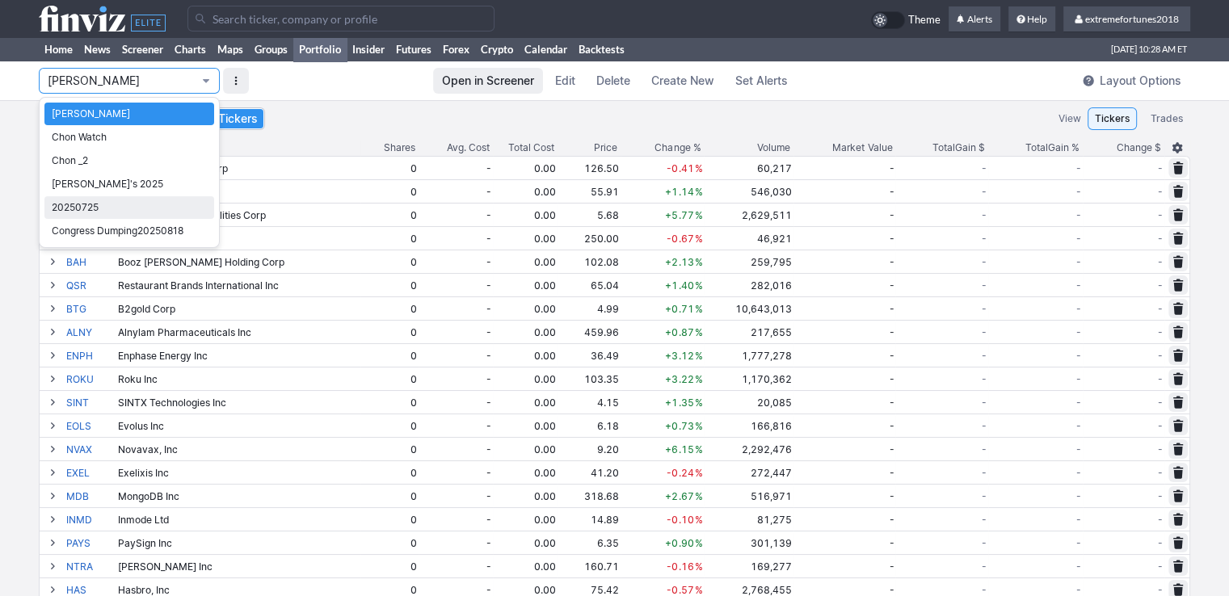
click at [88, 208] on span "20250725" at bounding box center [129, 208] width 155 height 16
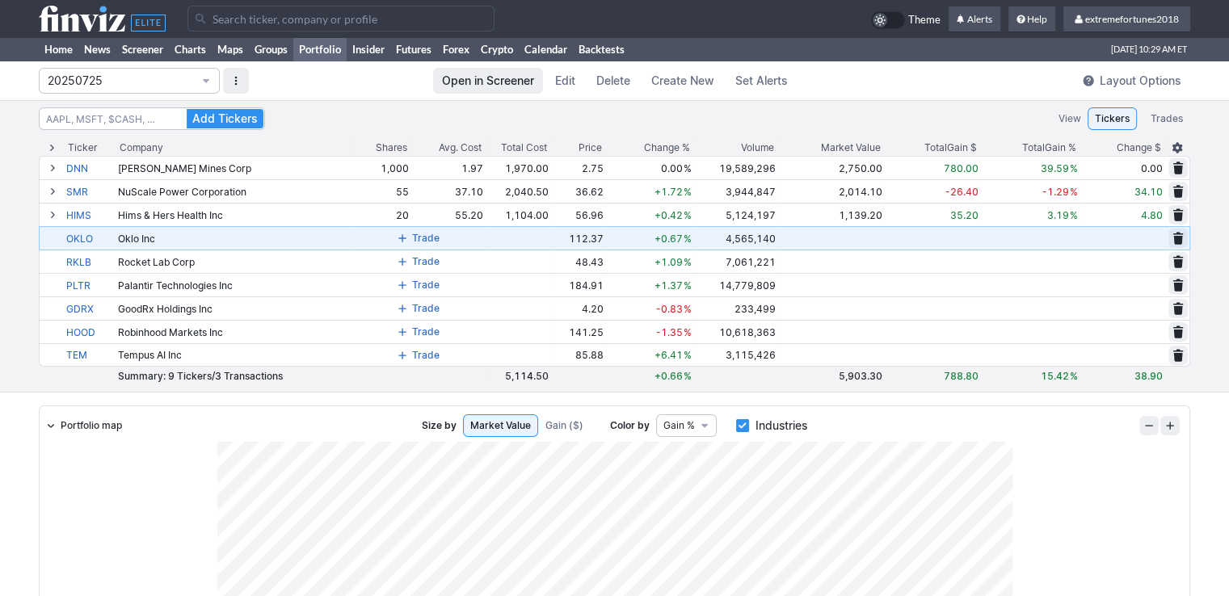
click at [407, 239] on span at bounding box center [402, 238] width 10 height 13
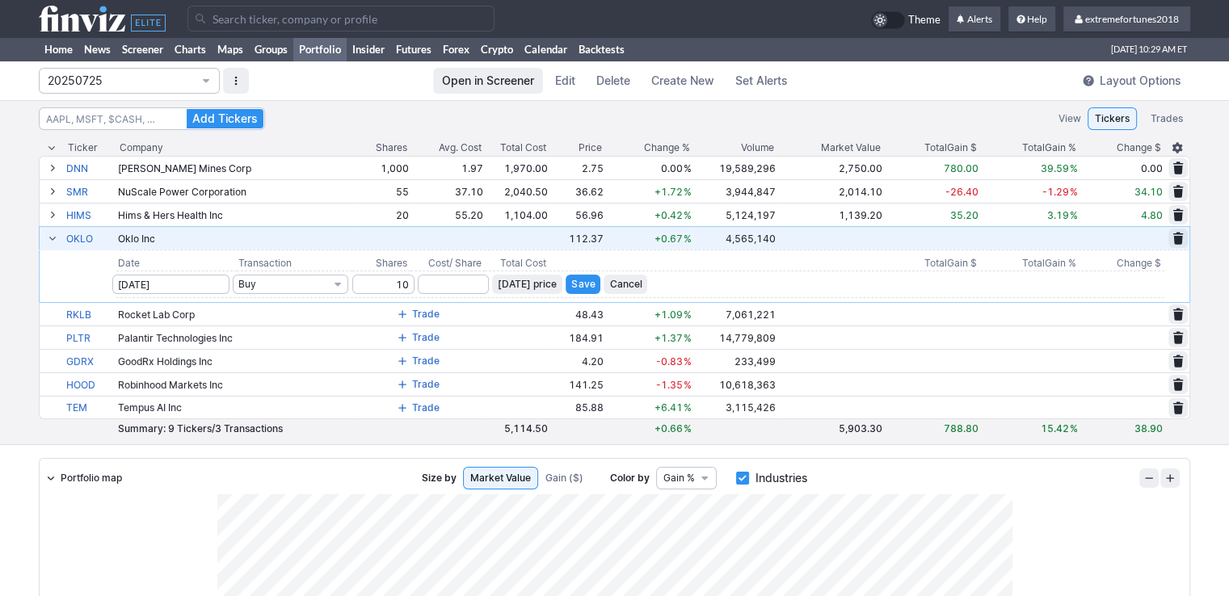
type input "10"
click at [635, 288] on span "Cancel" at bounding box center [625, 284] width 32 height 16
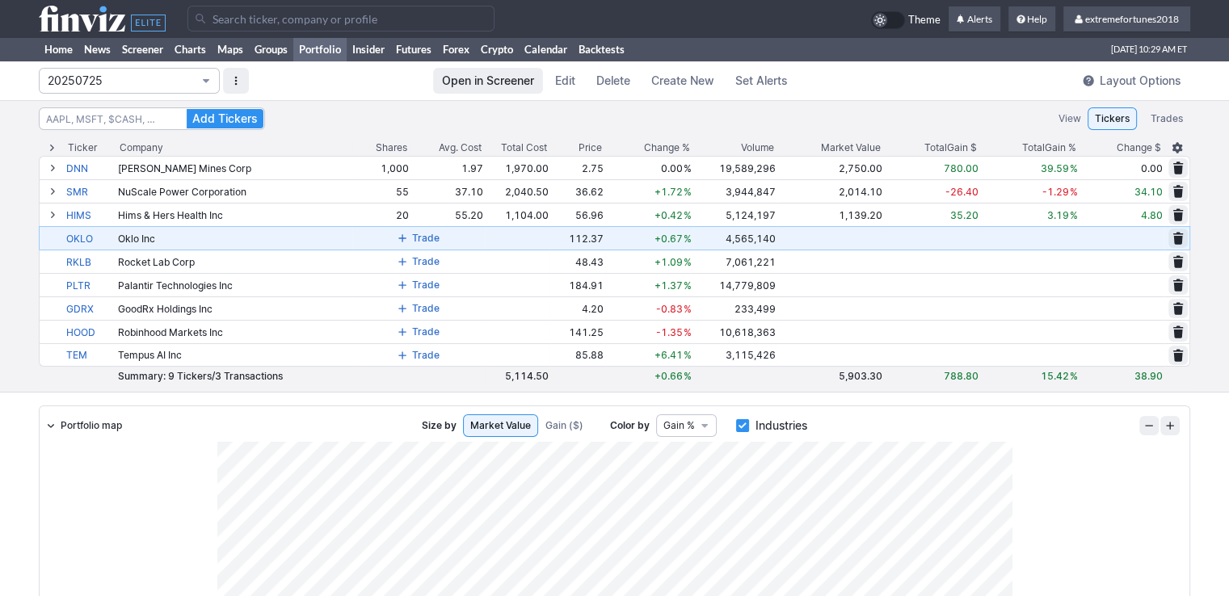
click at [84, 85] on span "20250725" at bounding box center [121, 81] width 147 height 16
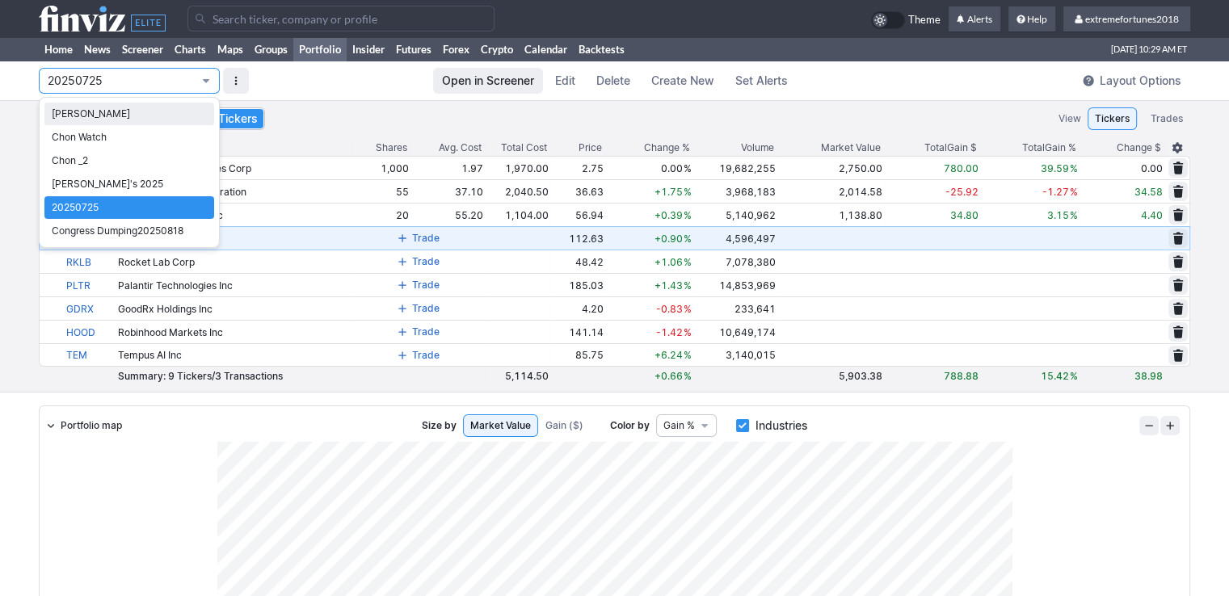
click at [81, 107] on span "[PERSON_NAME]" at bounding box center [129, 114] width 155 height 16
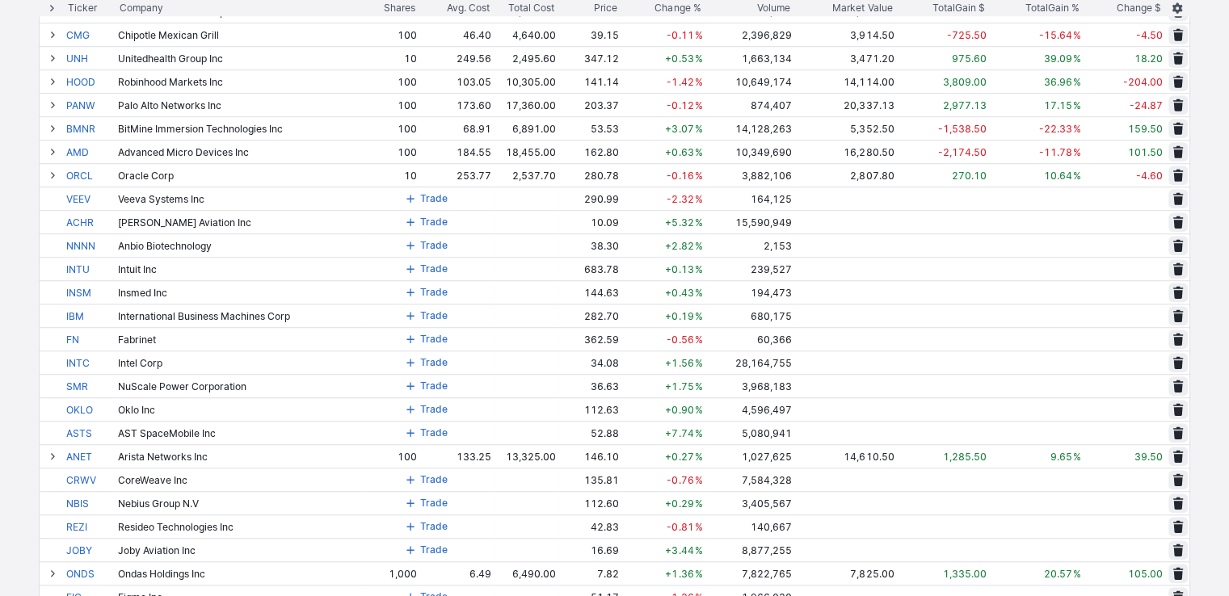
scroll to position [1131, 0]
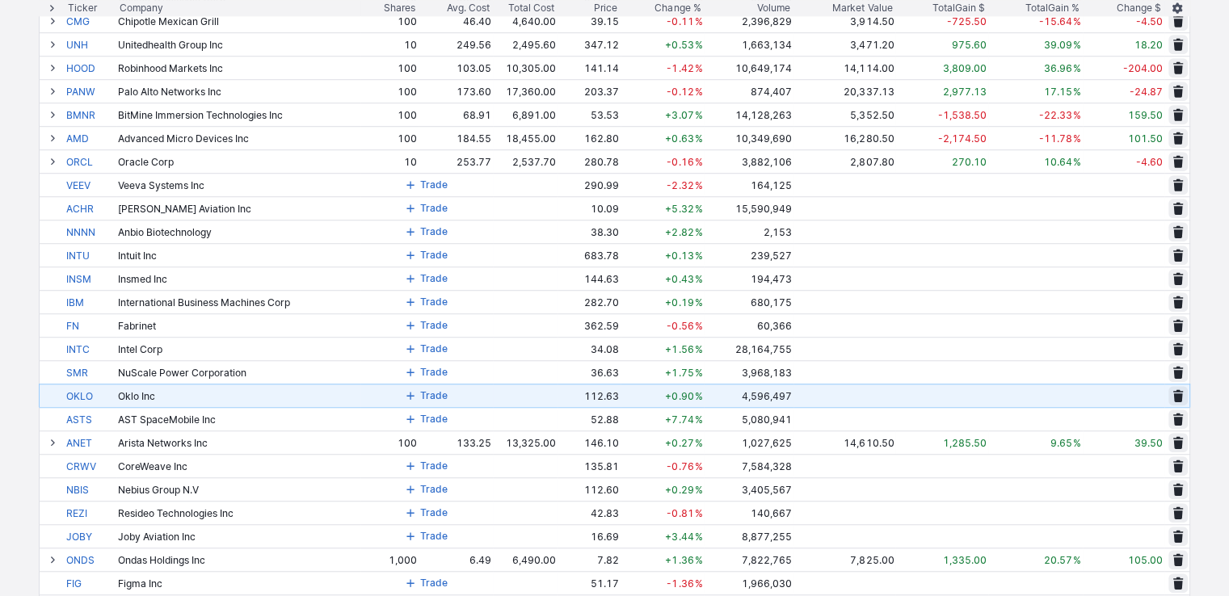
click at [415, 398] on span at bounding box center [411, 395] width 10 height 13
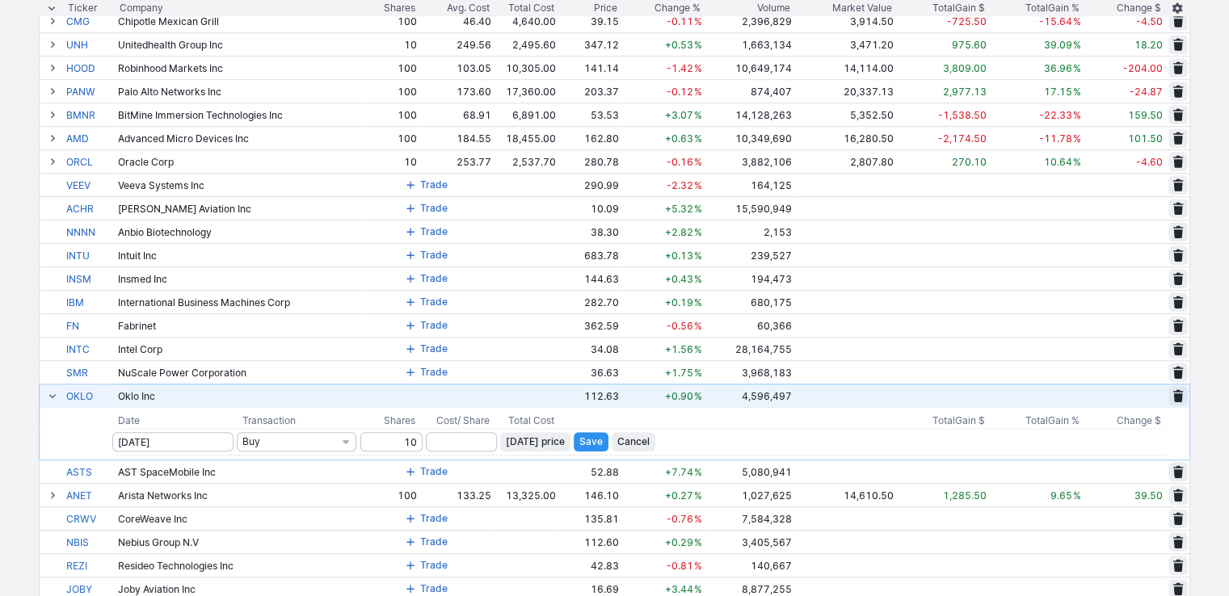
type input "10"
click at [558, 439] on span "Today’s price" at bounding box center [535, 442] width 59 height 16
type input "112.63"
click at [597, 440] on span "Save" at bounding box center [590, 442] width 23 height 16
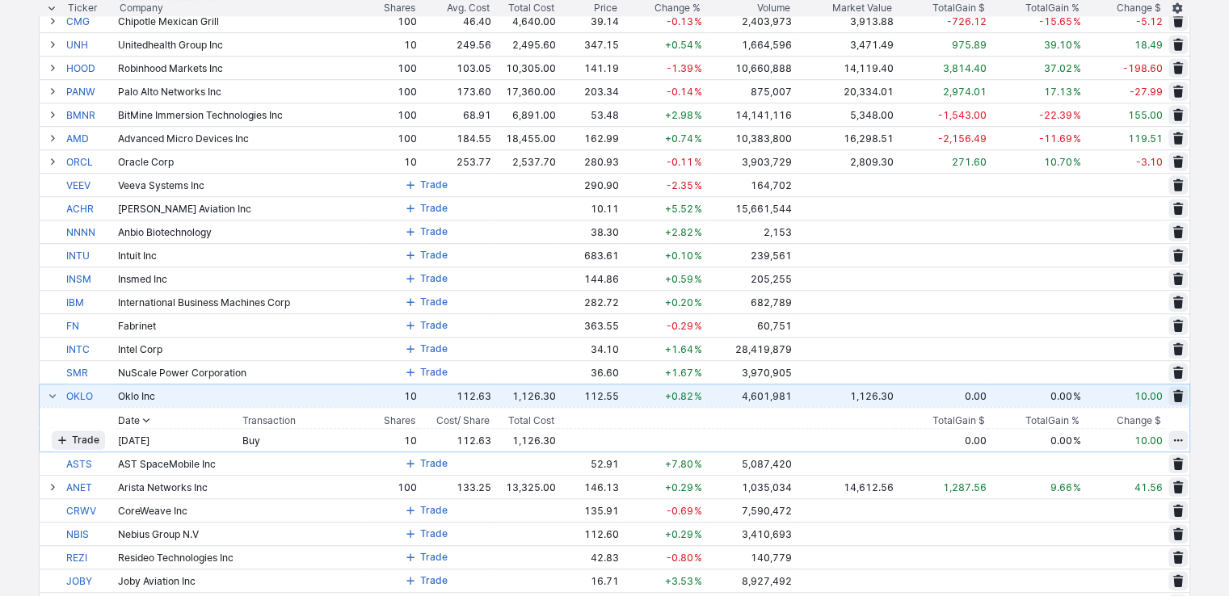
click at [53, 393] on span at bounding box center [53, 395] width 10 height 13
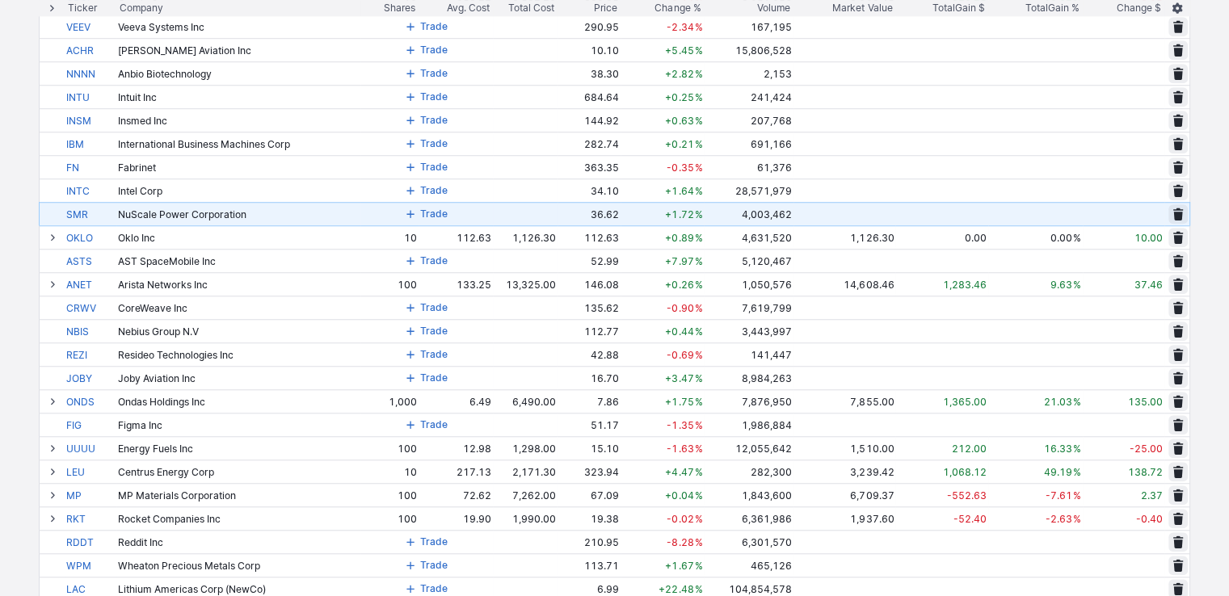
scroll to position [889, 0]
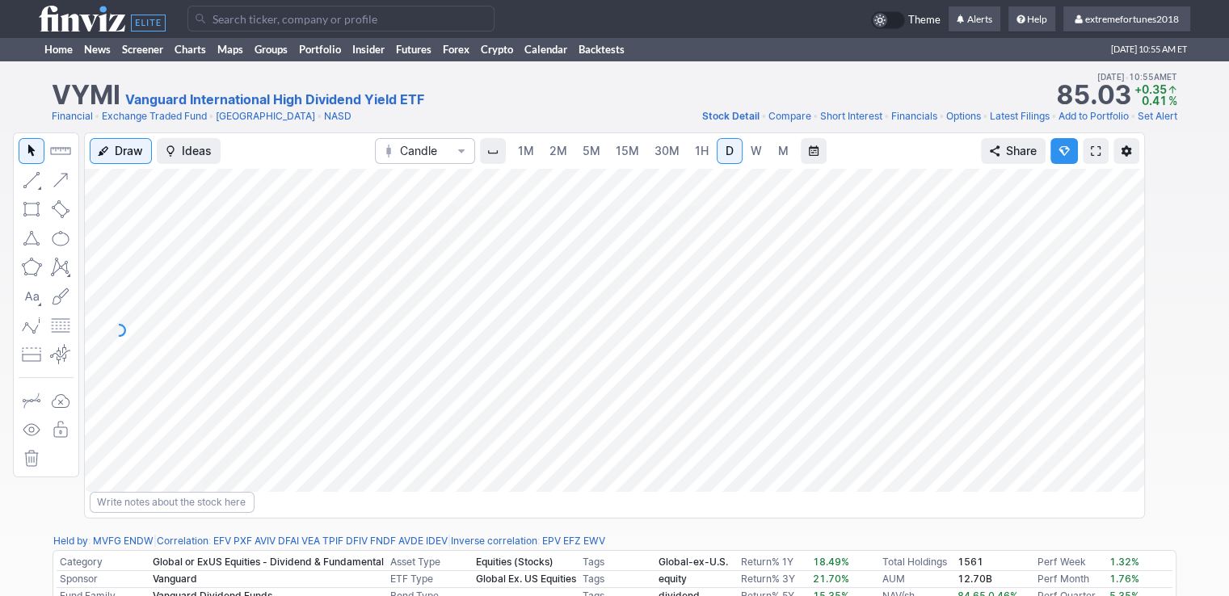
drag, startPoint x: 1123, startPoint y: 322, endPoint x: 1126, endPoint y: 257, distance: 64.7
click at [1126, 257] on div at bounding box center [1127, 326] width 34 height 283
drag, startPoint x: 1126, startPoint y: 381, endPoint x: 1133, endPoint y: 285, distance: 96.4
click at [1133, 285] on div at bounding box center [1127, 326] width 34 height 283
click at [1120, 403] on div at bounding box center [1127, 326] width 34 height 283
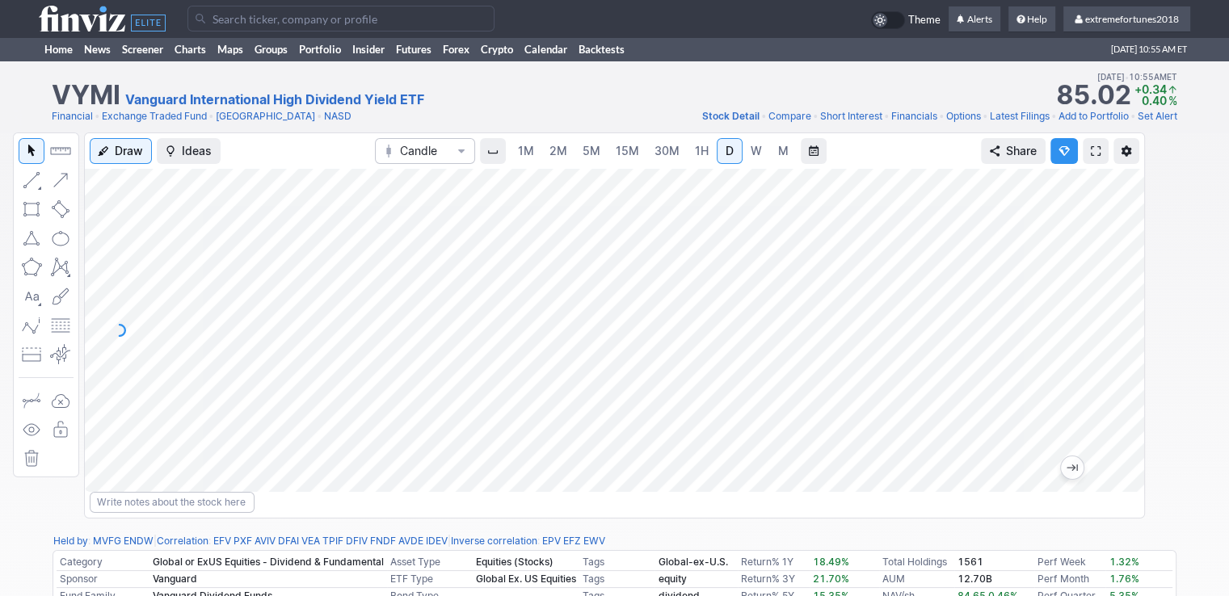
drag, startPoint x: 1133, startPoint y: 356, endPoint x: 1131, endPoint y: 372, distance: 15.4
click at [1131, 372] on div at bounding box center [1127, 326] width 34 height 283
click at [304, 11] on input "Search" at bounding box center [340, 19] width 307 height 26
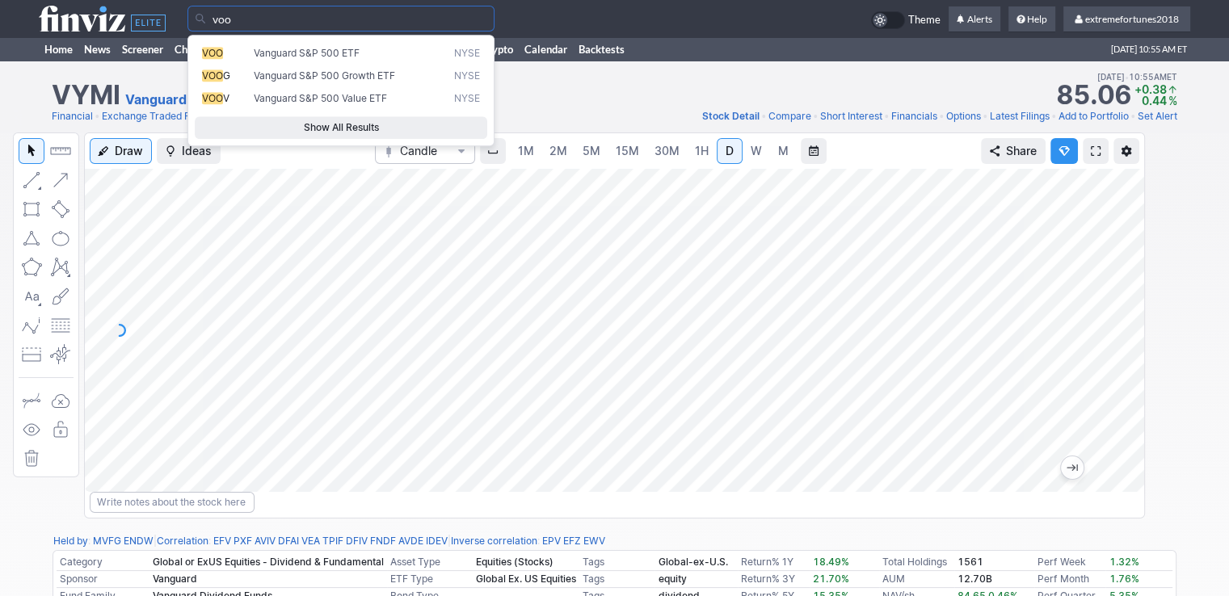
type input "voo"
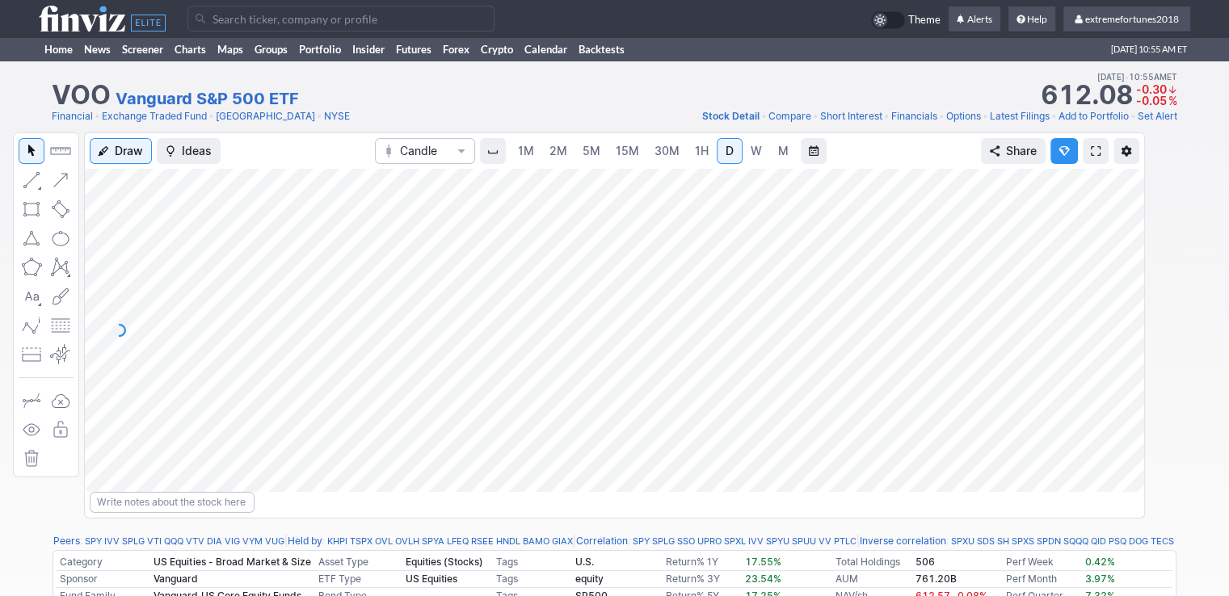
drag, startPoint x: 1128, startPoint y: 267, endPoint x: 1128, endPoint y: 232, distance: 34.7
click at [1128, 232] on div at bounding box center [1127, 326] width 34 height 283
drag, startPoint x: 1125, startPoint y: 385, endPoint x: 1131, endPoint y: 321, distance: 64.9
click at [1131, 321] on div at bounding box center [1127, 326] width 34 height 283
click at [271, 20] on input "Search" at bounding box center [340, 19] width 307 height 26
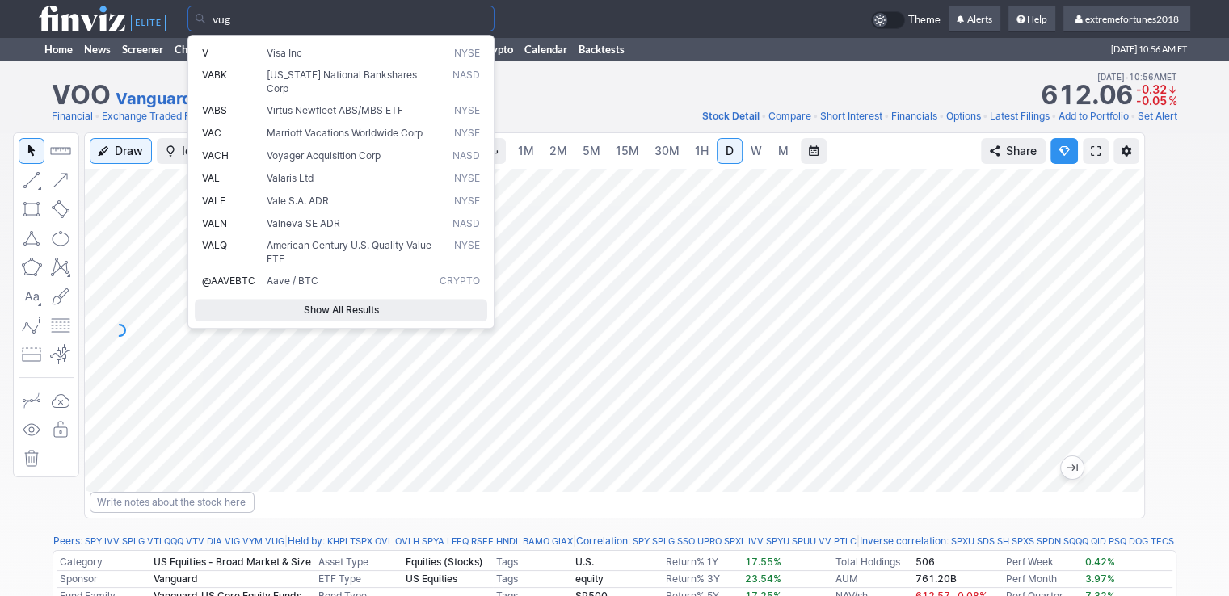
type input "vug"
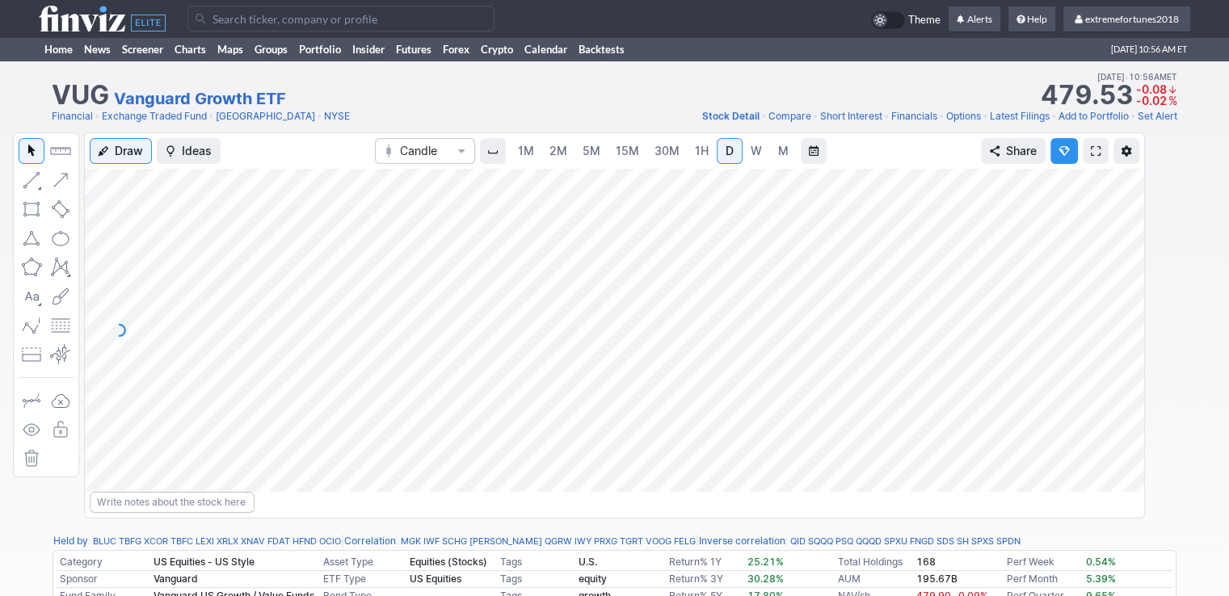
drag, startPoint x: 1128, startPoint y: 295, endPoint x: 1113, endPoint y: 249, distance: 48.3
click at [1124, 246] on div at bounding box center [1127, 326] width 34 height 283
drag, startPoint x: 1116, startPoint y: 382, endPoint x: 1124, endPoint y: 321, distance: 61.9
click at [1124, 321] on div at bounding box center [1127, 326] width 34 height 283
drag, startPoint x: 1124, startPoint y: 321, endPoint x: 1121, endPoint y: 347, distance: 26.9
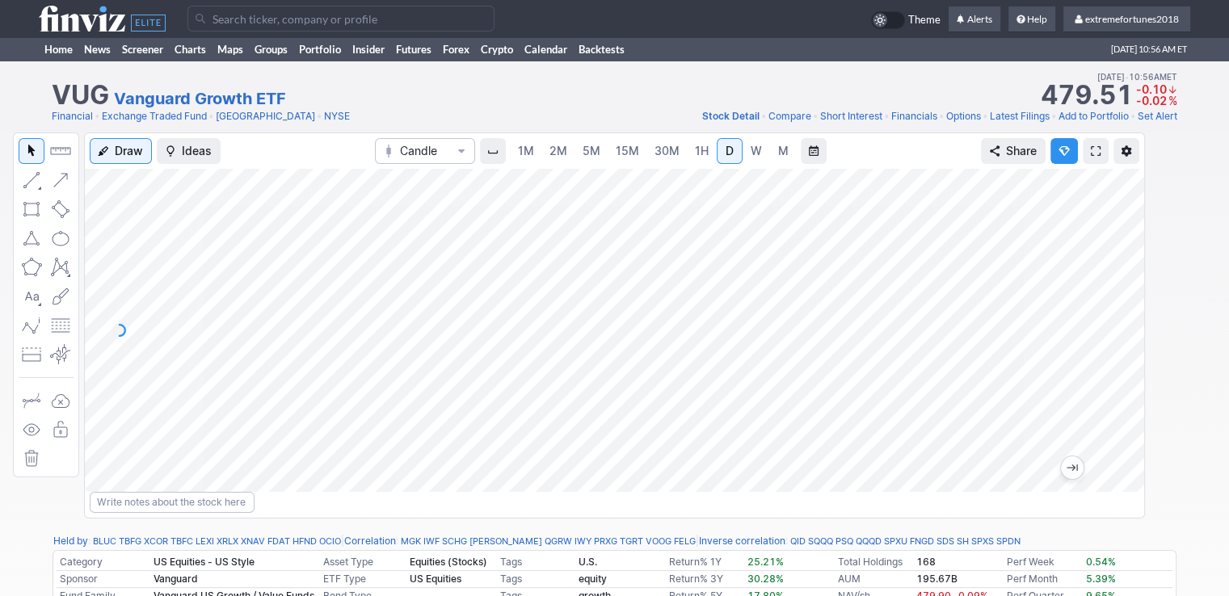
click at [1121, 347] on div at bounding box center [1127, 326] width 34 height 283
click at [315, 54] on link "Portfolio" at bounding box center [319, 49] width 53 height 24
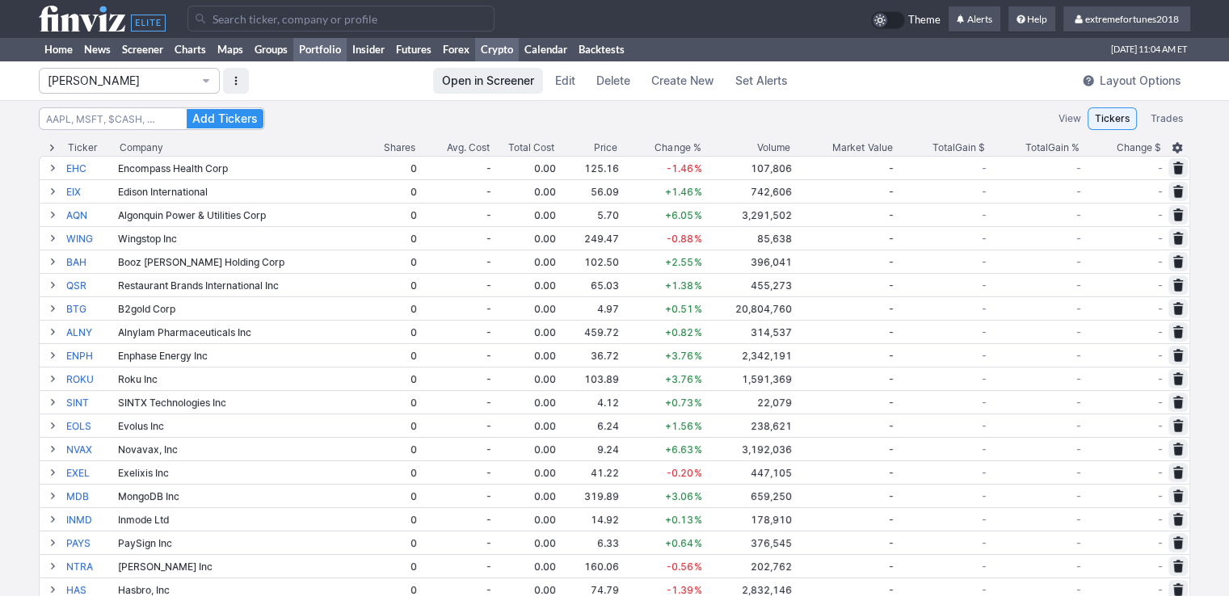
drag, startPoint x: 501, startPoint y: 51, endPoint x: 511, endPoint y: 56, distance: 11.6
click at [502, 51] on link "Crypto" at bounding box center [497, 49] width 44 height 24
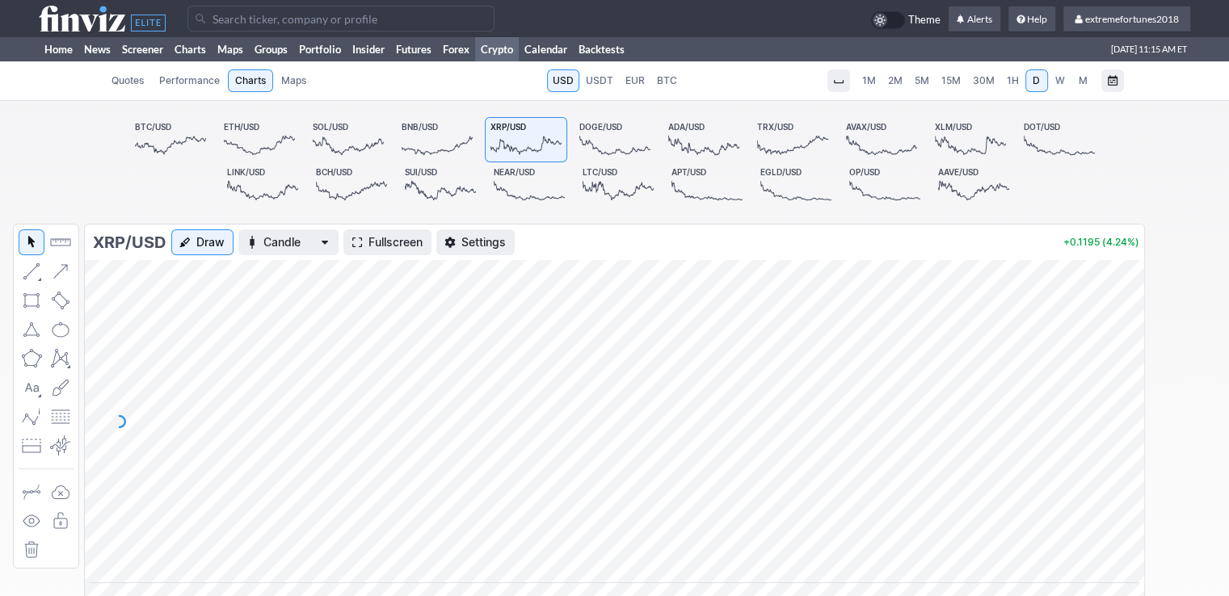
click at [1008, 86] on span "1H" at bounding box center [1013, 80] width 12 height 12
click at [48, 53] on link "Home" at bounding box center [59, 49] width 40 height 24
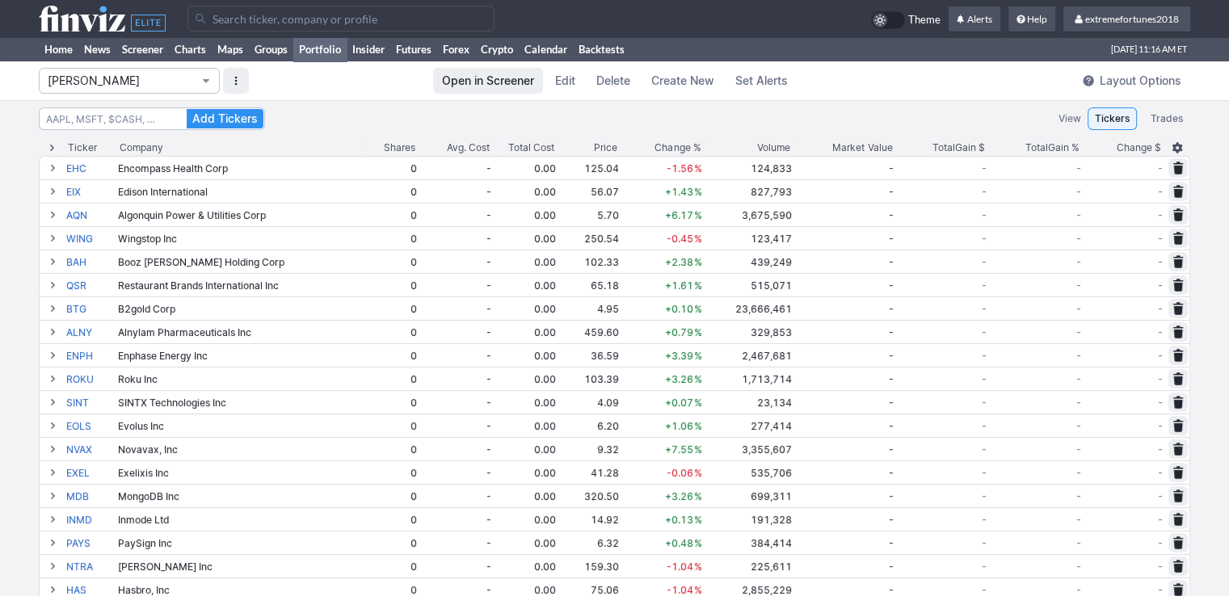
click at [75, 85] on span "[PERSON_NAME]" at bounding box center [121, 81] width 147 height 16
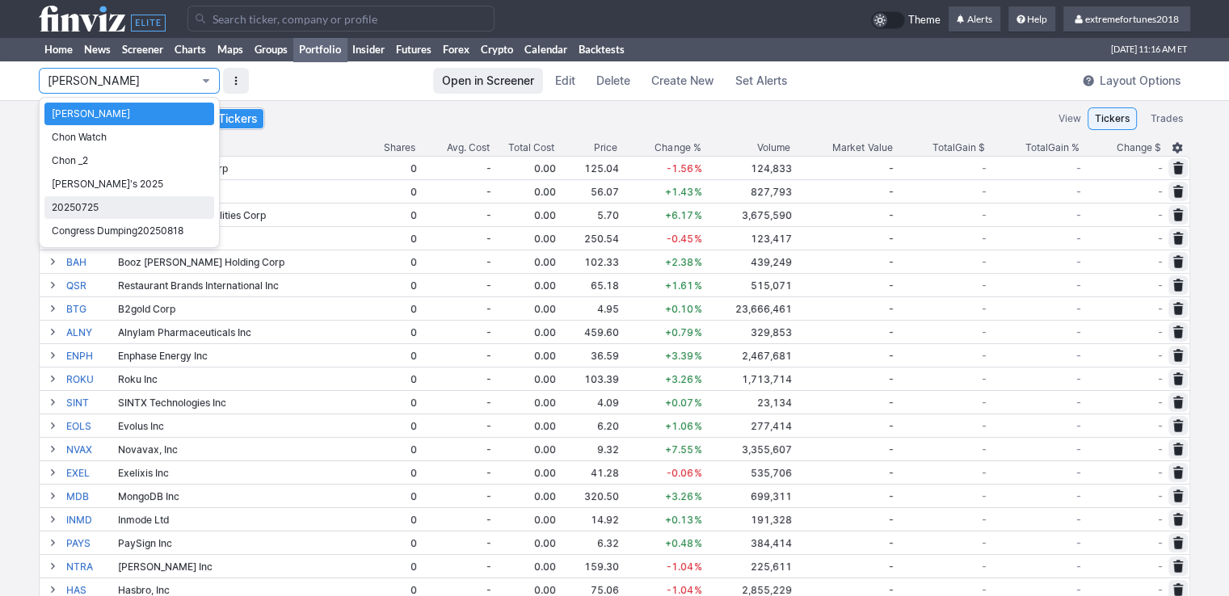
click at [95, 211] on span "20250725" at bounding box center [129, 208] width 155 height 16
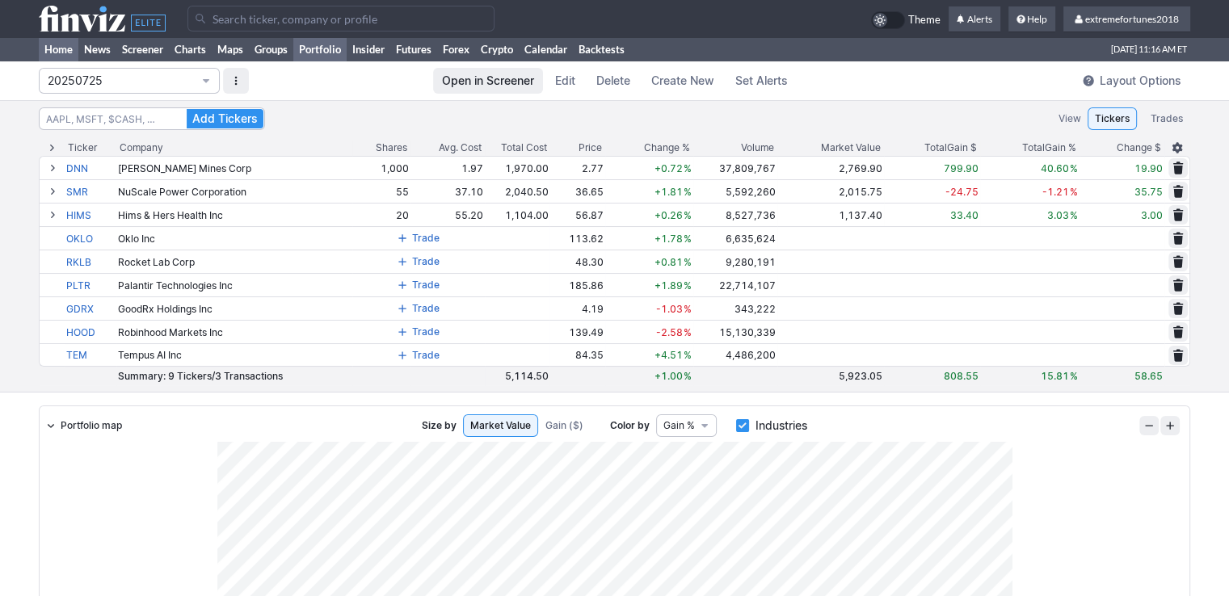
click at [65, 53] on link "Home" at bounding box center [59, 49] width 40 height 24
